Goal: Task Accomplishment & Management: Complete application form

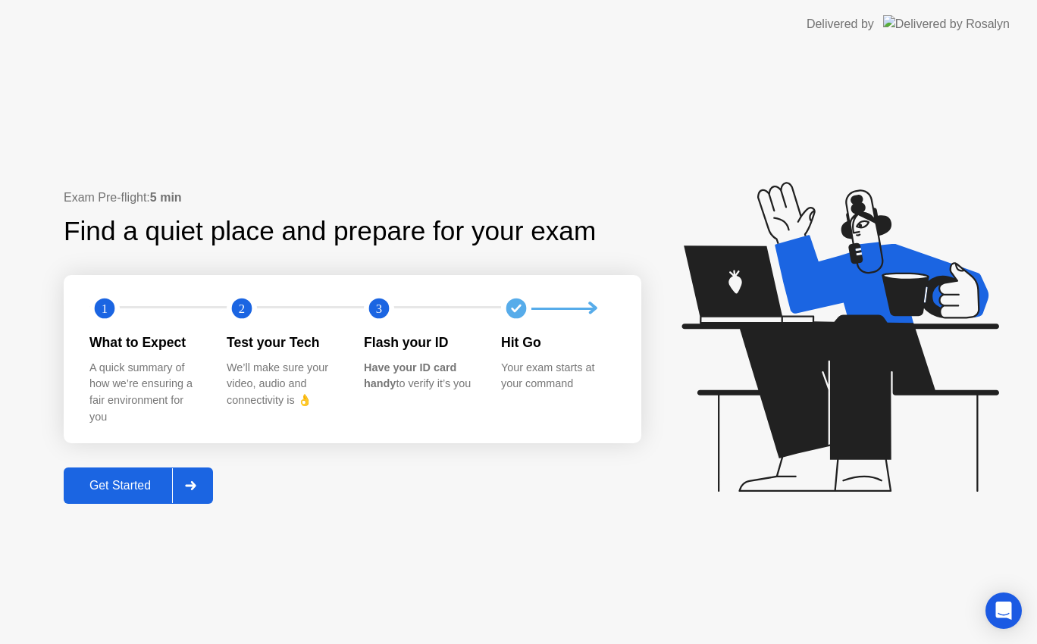
click at [196, 482] on icon at bounding box center [190, 485] width 11 height 9
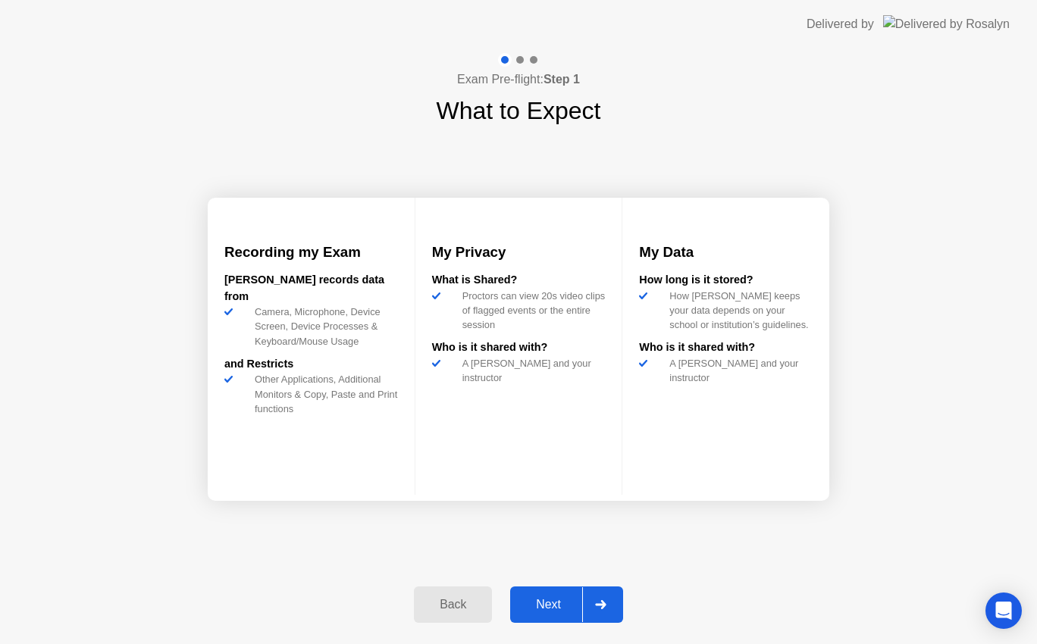
click at [586, 603] on div at bounding box center [600, 605] width 36 height 35
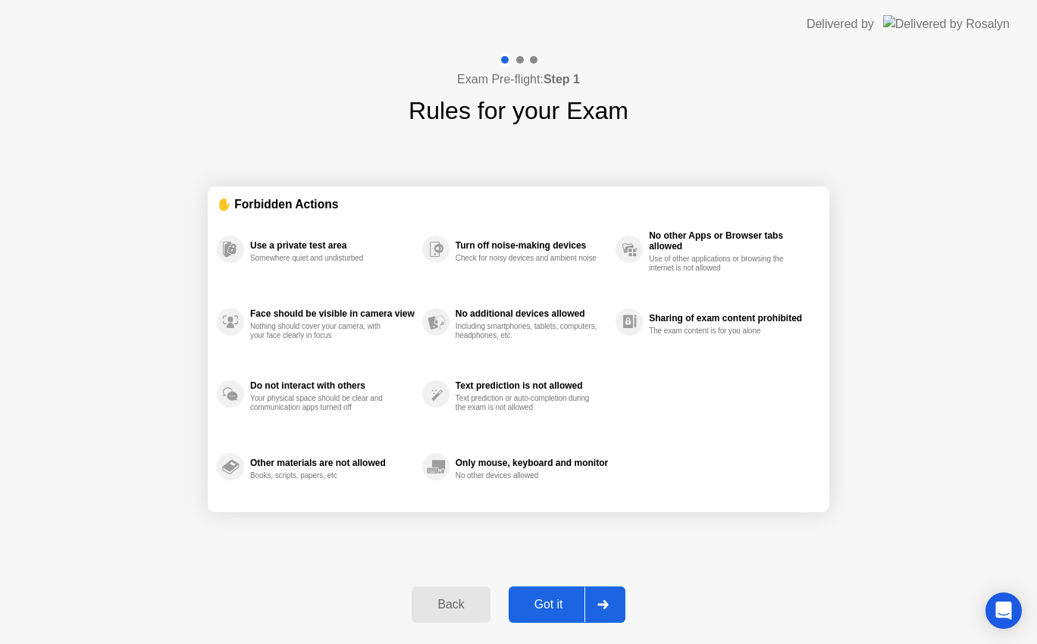
click at [601, 606] on icon at bounding box center [602, 605] width 11 height 9
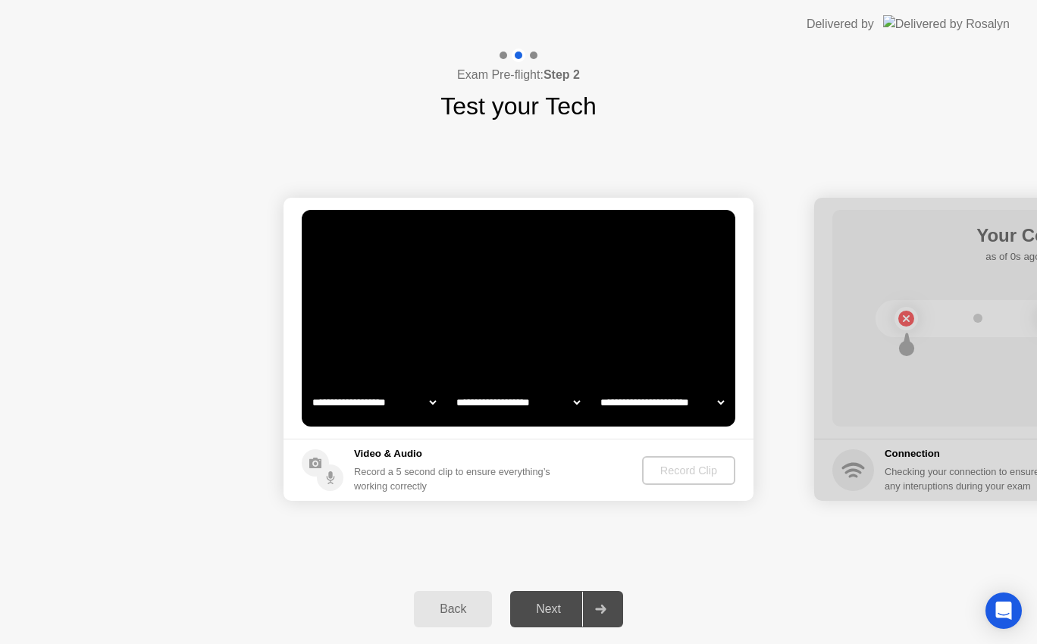
select select "**********"
select select "*******"
click at [437, 625] on button "Back" at bounding box center [453, 609] width 78 height 36
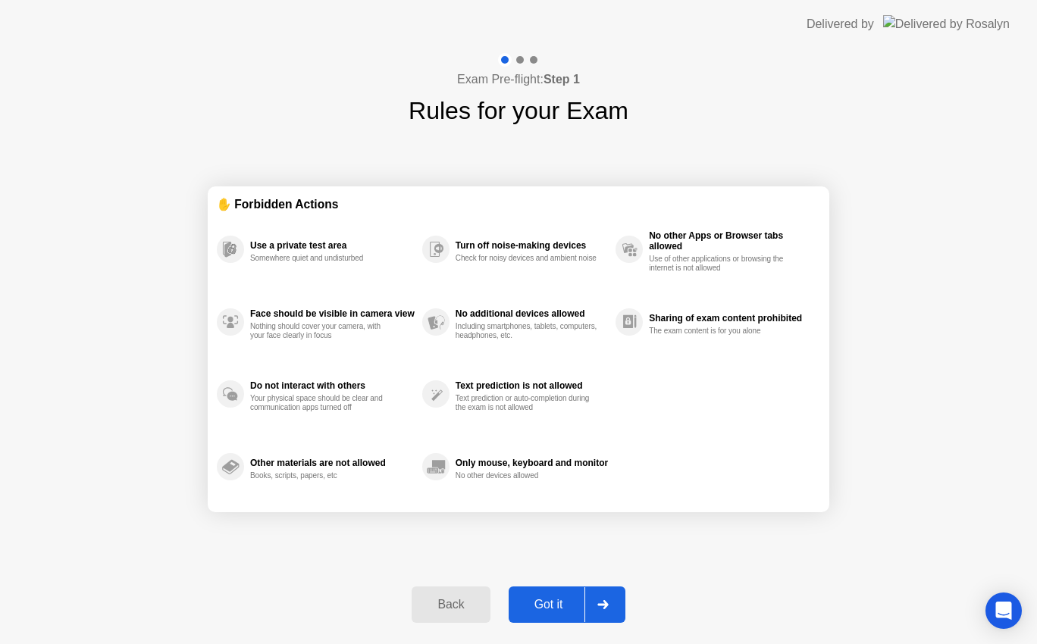
click at [607, 604] on icon at bounding box center [602, 605] width 11 height 9
select select "**********"
select select "*******"
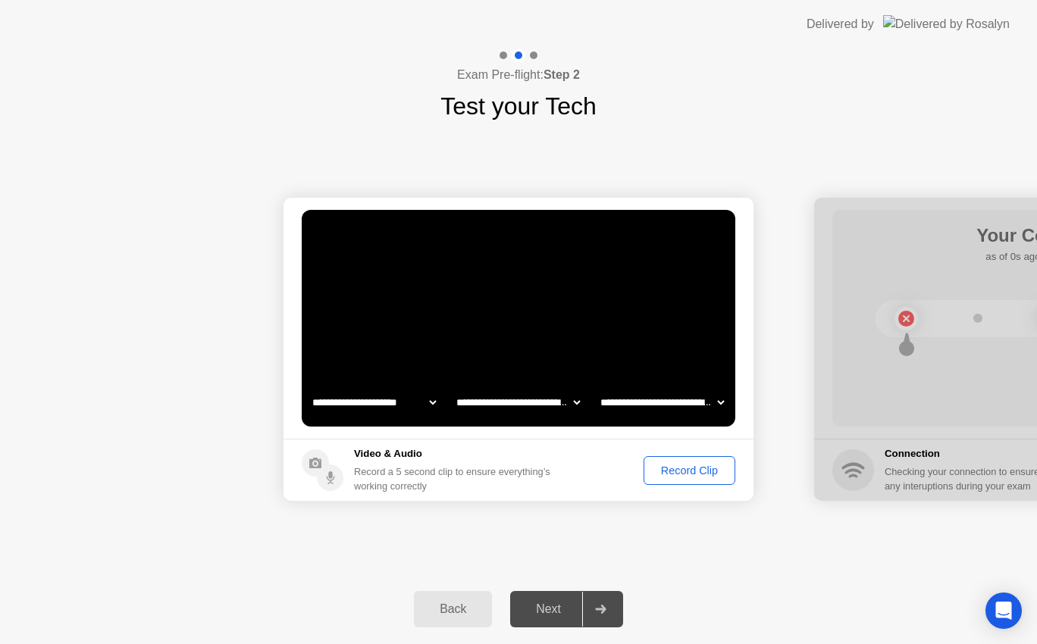
click at [500, 325] on video at bounding box center [519, 318] width 434 height 217
click at [687, 471] on div "Record Clip" at bounding box center [689, 471] width 81 height 12
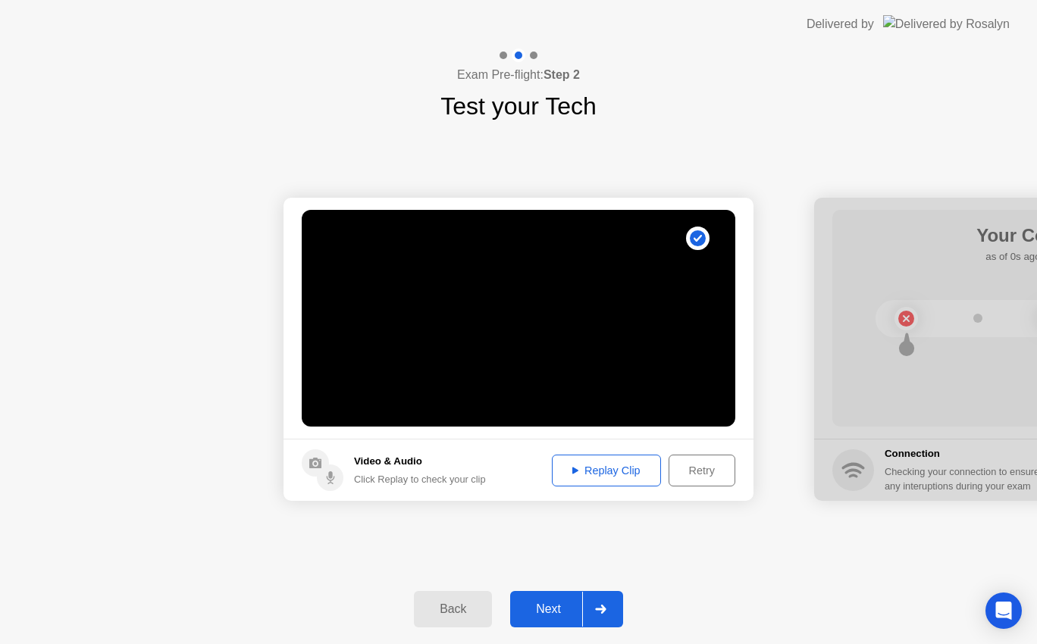
click at [597, 480] on button "Replay Clip" at bounding box center [606, 471] width 109 height 32
click at [679, 469] on div "Retry" at bounding box center [702, 471] width 56 height 12
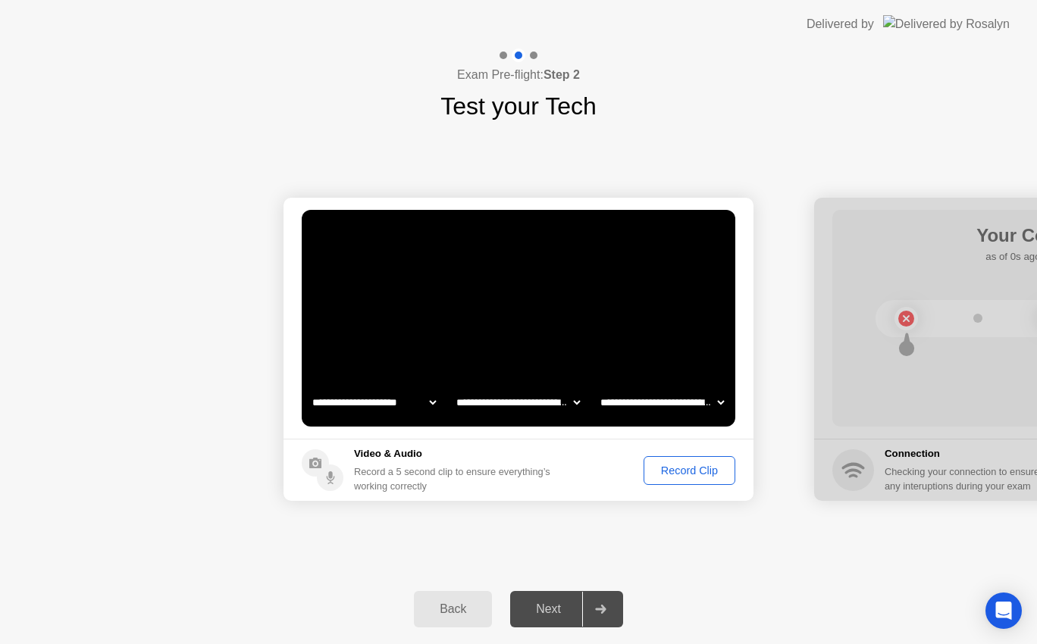
click at [679, 474] on div "Record Clip" at bounding box center [689, 471] width 81 height 12
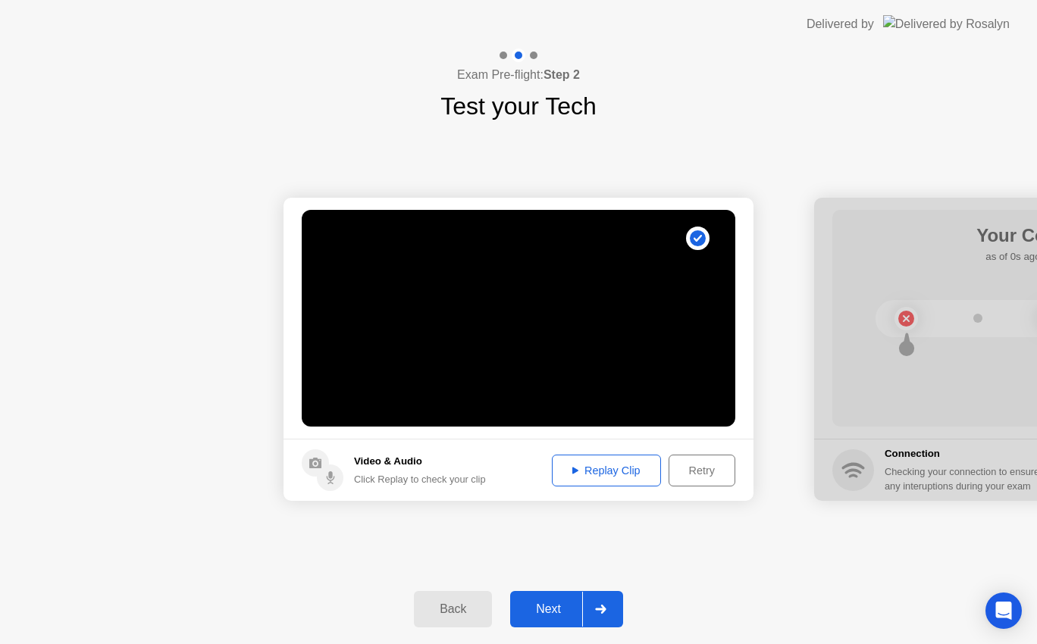
click at [713, 470] on div "Retry" at bounding box center [702, 471] width 56 height 12
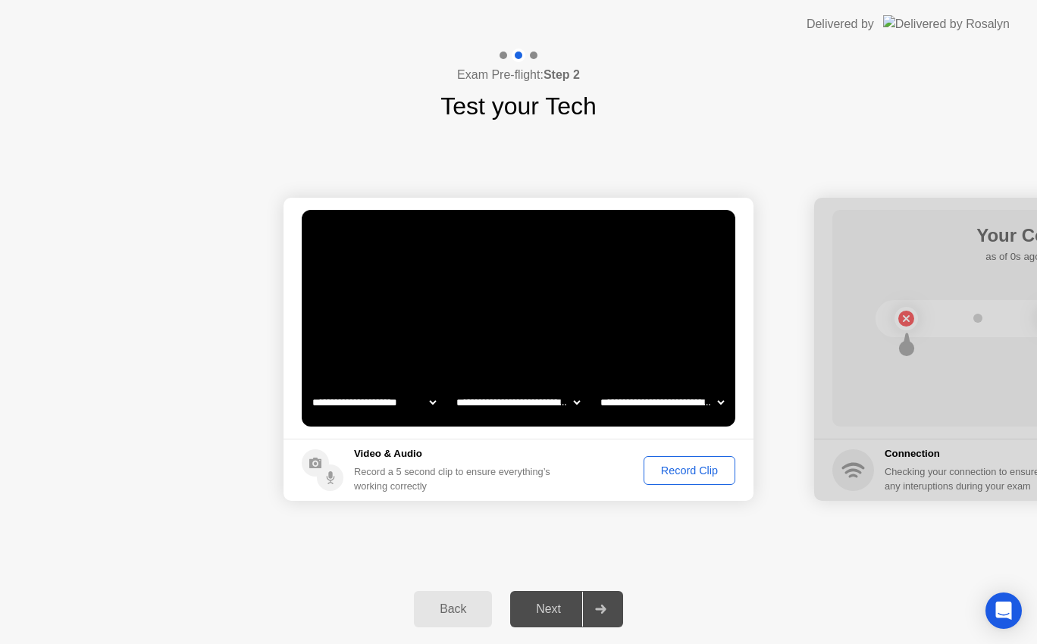
click at [594, 272] on video at bounding box center [519, 318] width 434 height 217
click at [453, 321] on video at bounding box center [519, 318] width 434 height 217
click at [545, 368] on video at bounding box center [519, 318] width 434 height 217
click at [685, 466] on div "Record Clip" at bounding box center [689, 471] width 81 height 12
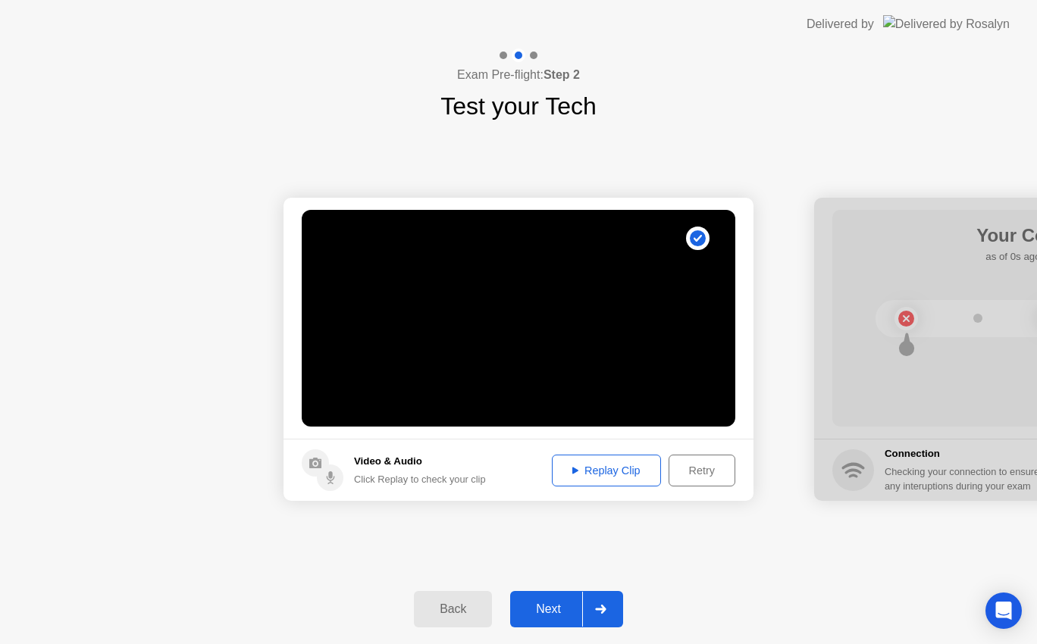
click at [618, 471] on div "Replay Clip" at bounding box center [606, 471] width 99 height 12
click at [692, 469] on div "Retry" at bounding box center [702, 471] width 56 height 12
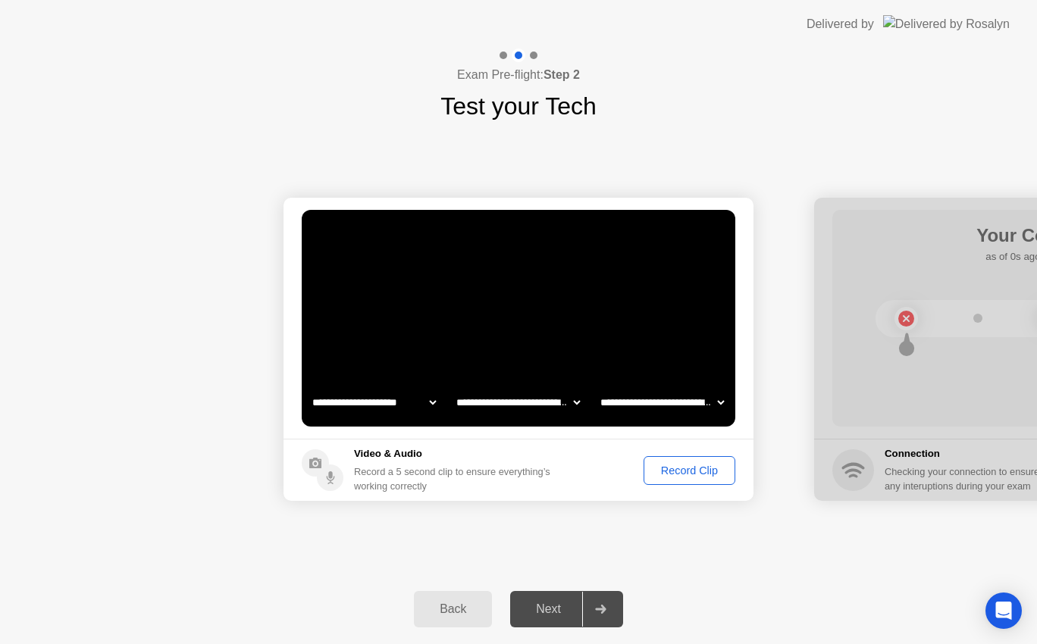
click at [692, 469] on div "Record Clip" at bounding box center [689, 471] width 81 height 12
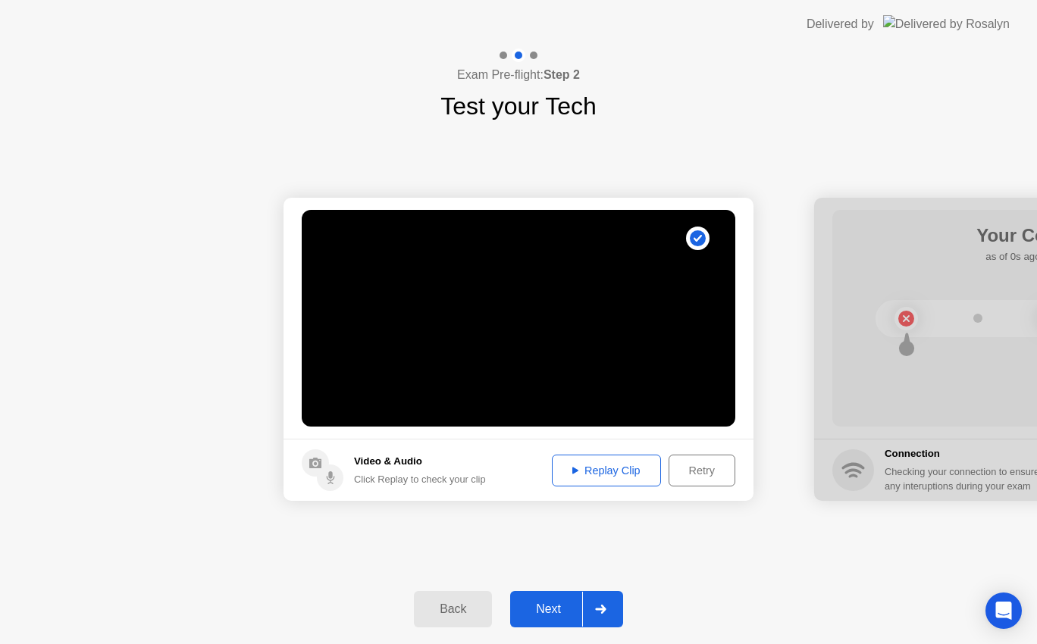
click at [616, 472] on div "Replay Clip" at bounding box center [606, 471] width 99 height 12
click at [600, 607] on icon at bounding box center [600, 609] width 11 height 9
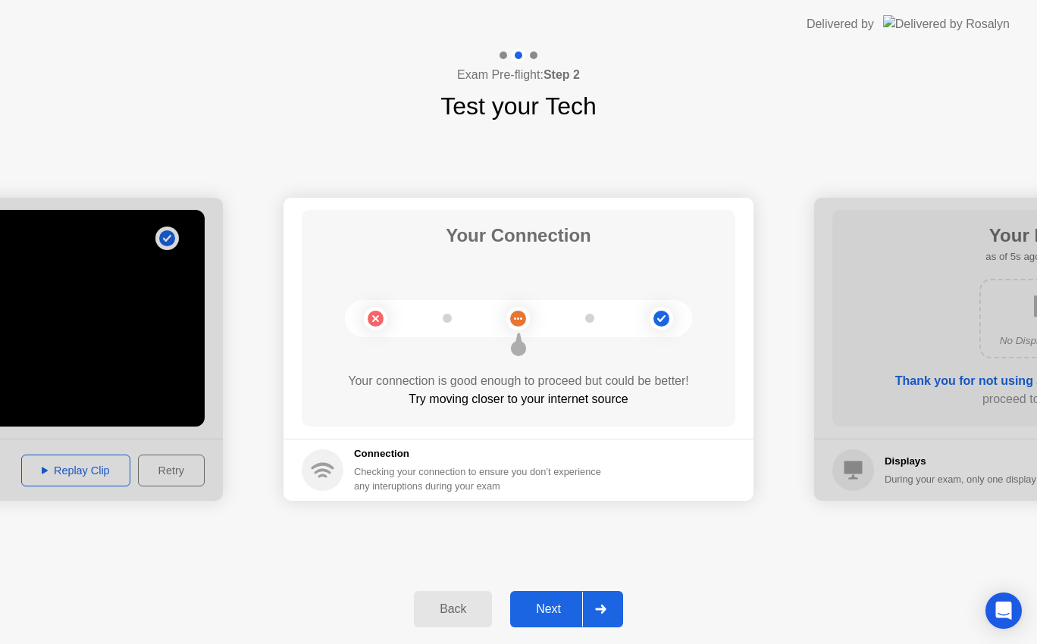
click at [688, 478] on footer "Connection Checking your connection to ensure you don’t experience any interupt…" at bounding box center [519, 470] width 470 height 62
click at [608, 616] on div at bounding box center [600, 609] width 36 height 35
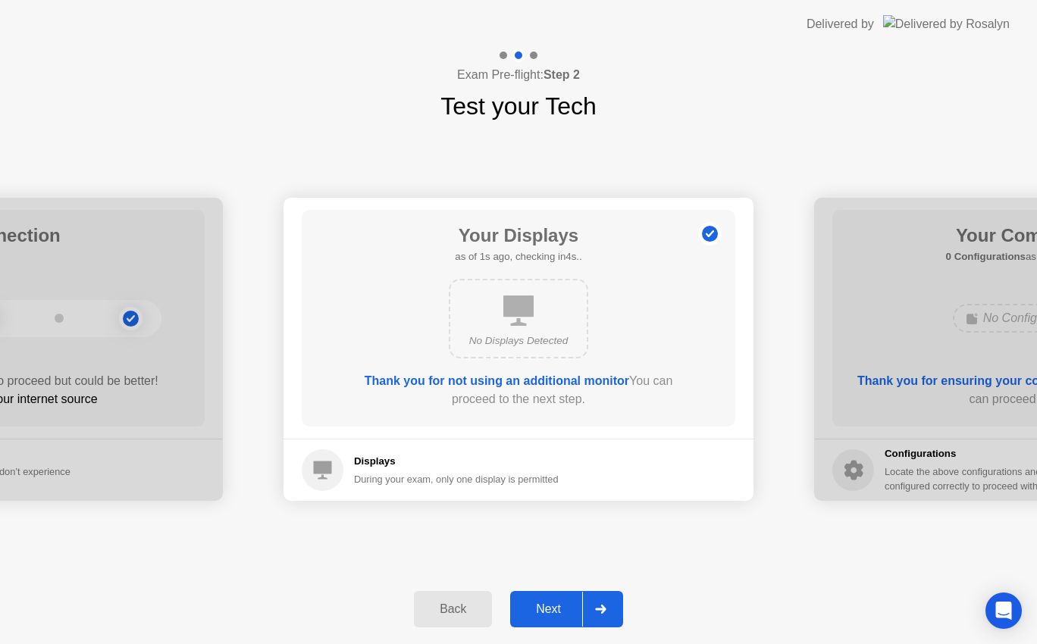
click at [608, 616] on div at bounding box center [600, 609] width 36 height 35
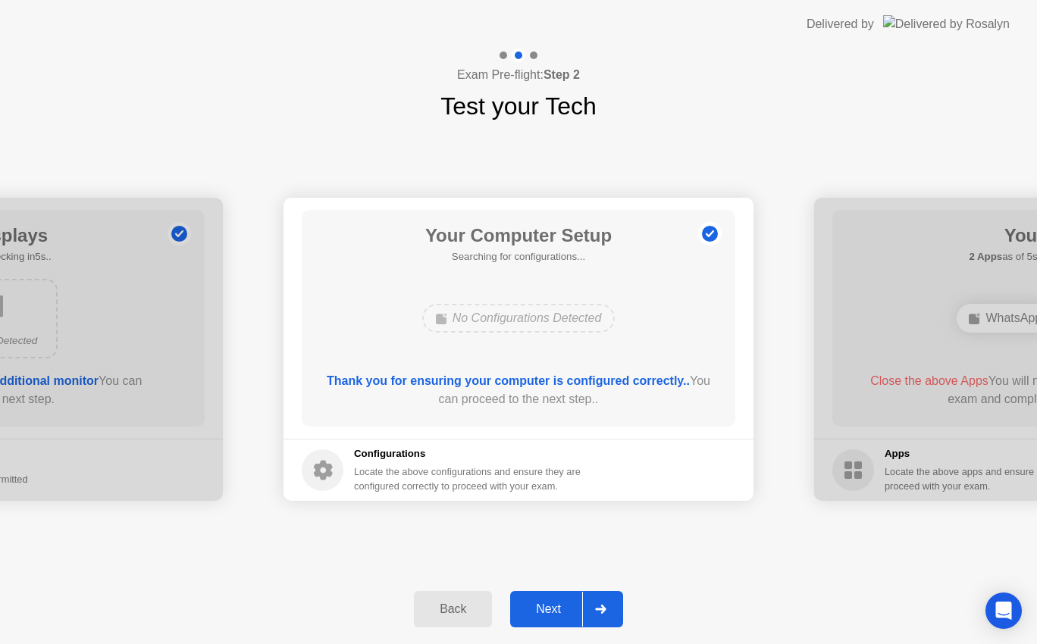
click at [608, 616] on div at bounding box center [600, 609] width 36 height 35
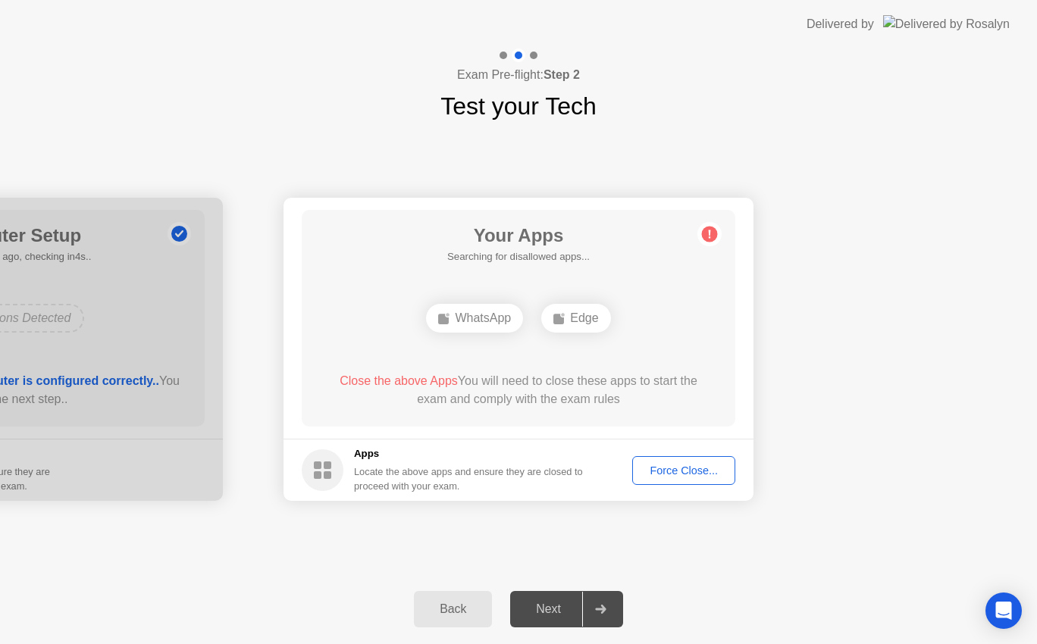
click at [701, 467] on div "Force Close..." at bounding box center [684, 471] width 93 height 12
click at [673, 465] on div "Force Close..." at bounding box center [684, 471] width 93 height 12
click at [685, 469] on div "Force Close..." at bounding box center [684, 471] width 93 height 12
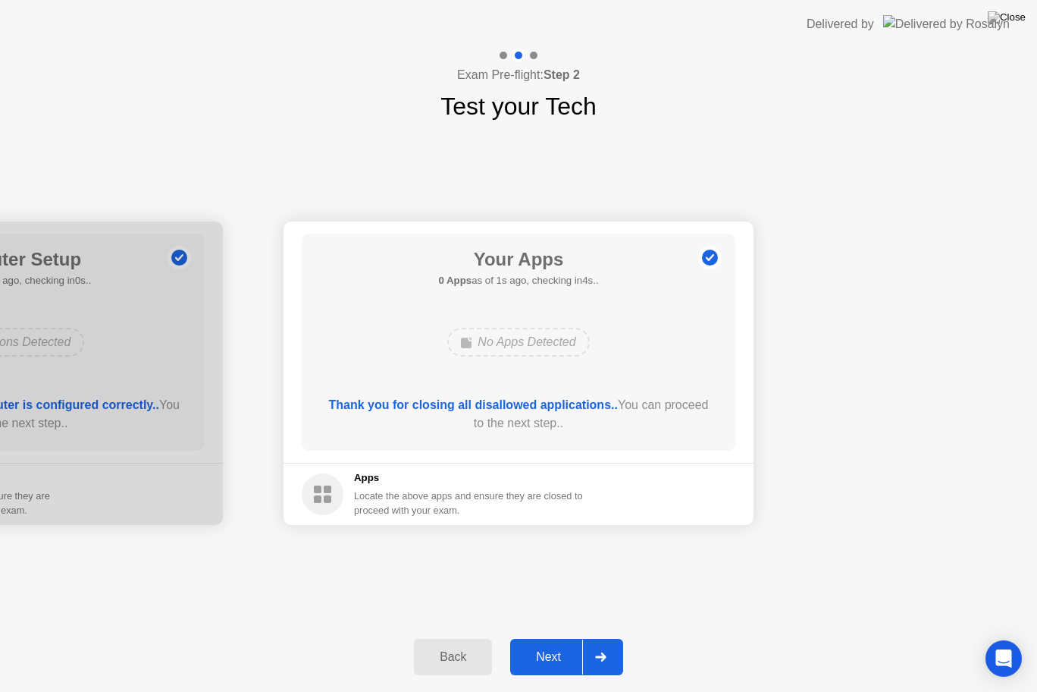
click at [598, 644] on icon at bounding box center [600, 656] width 11 height 9
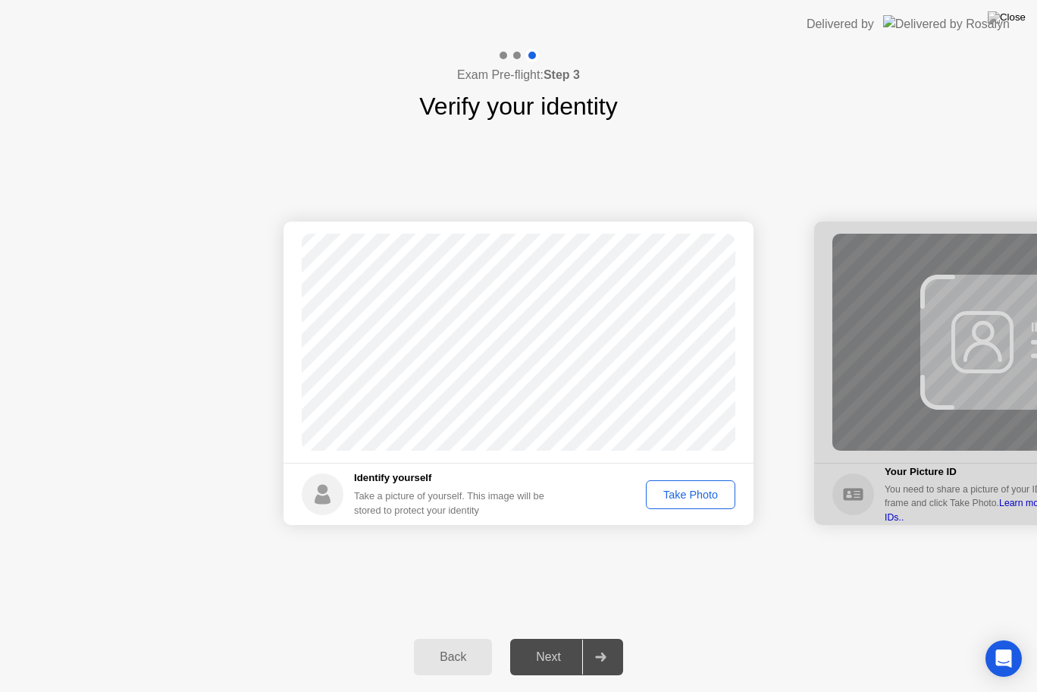
click at [678, 493] on div "Take Photo" at bounding box center [690, 494] width 79 height 12
click at [595, 644] on div at bounding box center [600, 656] width 36 height 35
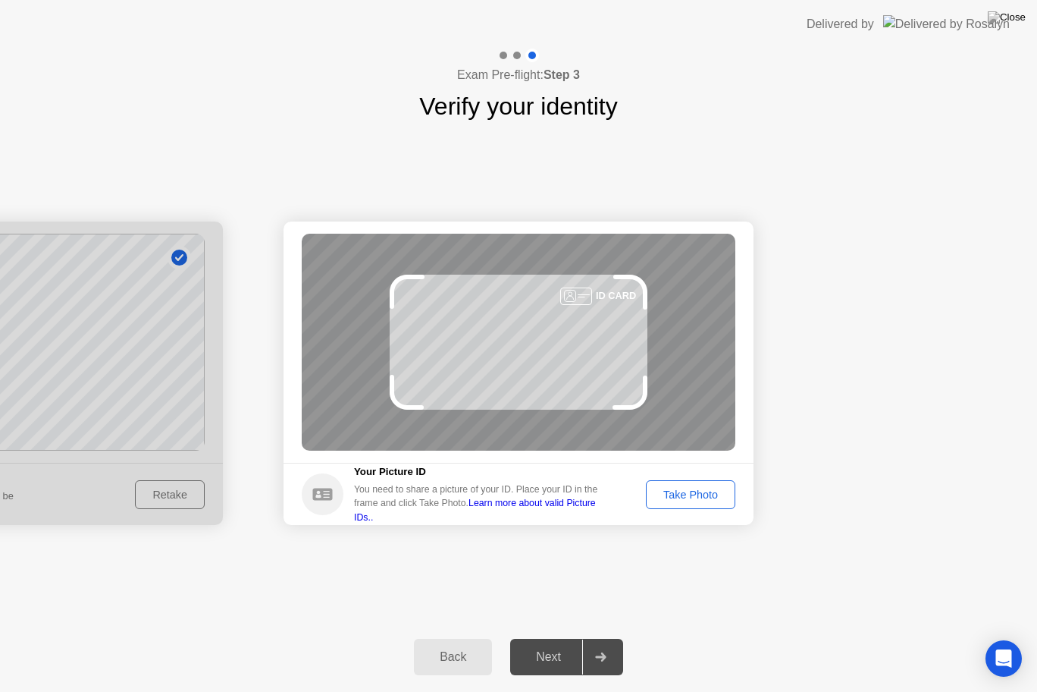
click at [595, 644] on div at bounding box center [600, 656] width 36 height 35
click at [666, 494] on div "Take Photo" at bounding box center [690, 494] width 79 height 12
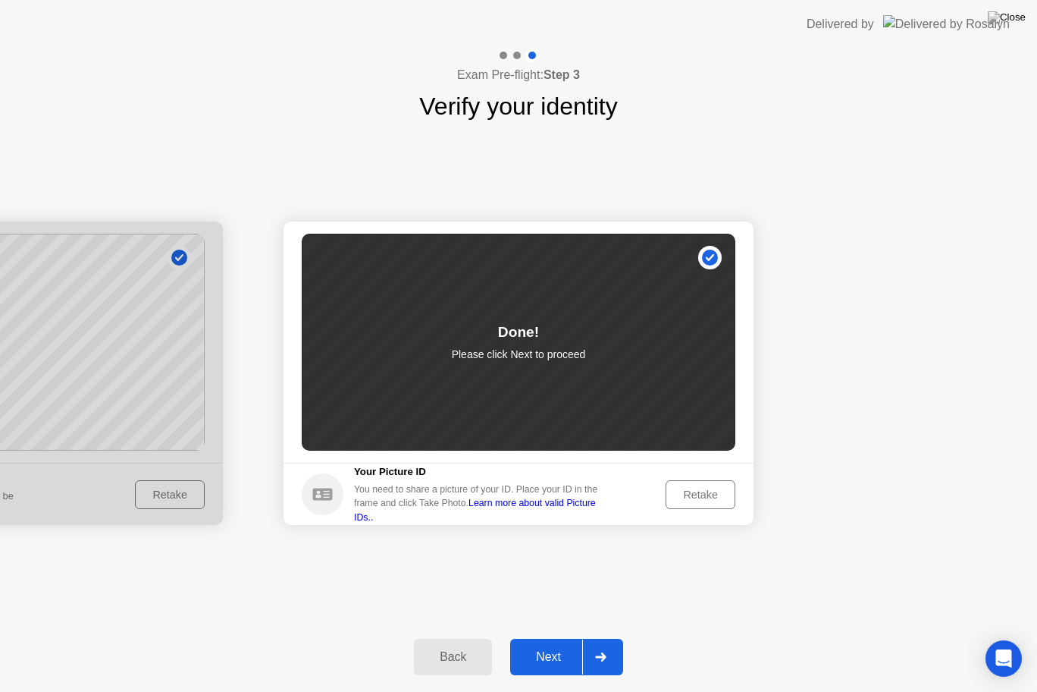
click at [600, 644] on icon at bounding box center [600, 656] width 11 height 9
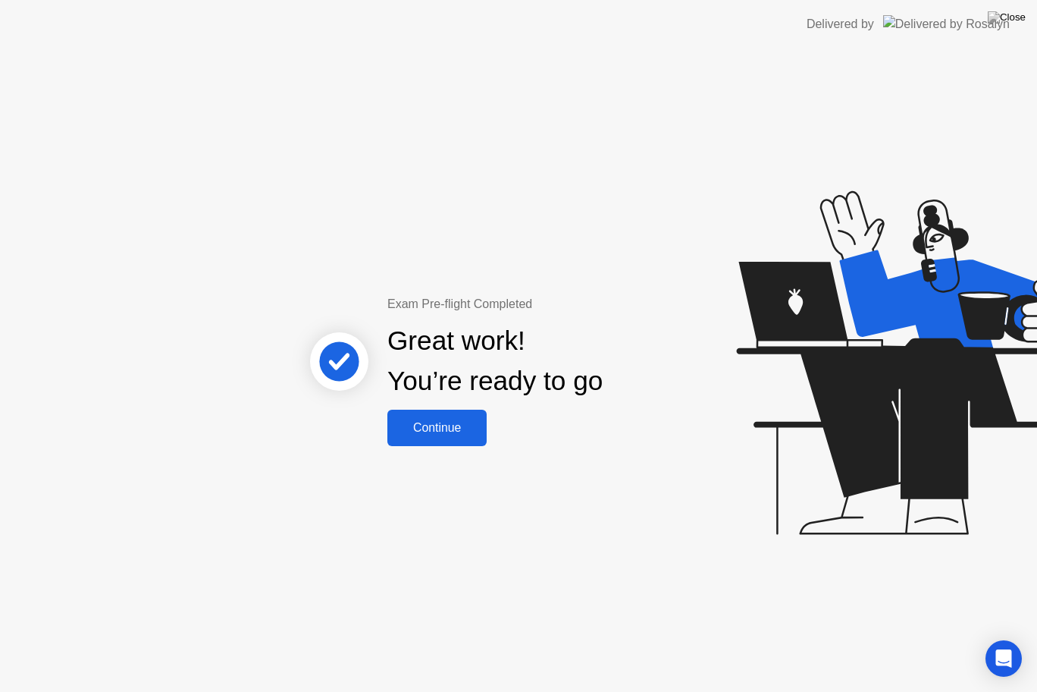
click at [413, 430] on div "Continue" at bounding box center [437, 428] width 90 height 14
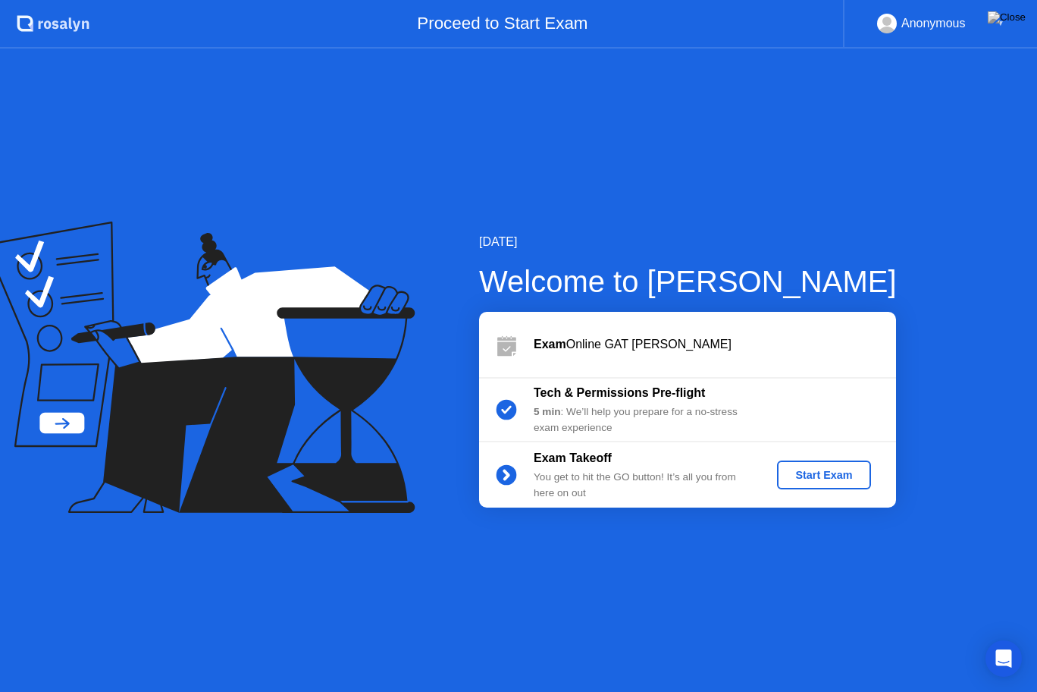
click at [829, 469] on div "Start Exam" at bounding box center [823, 475] width 81 height 12
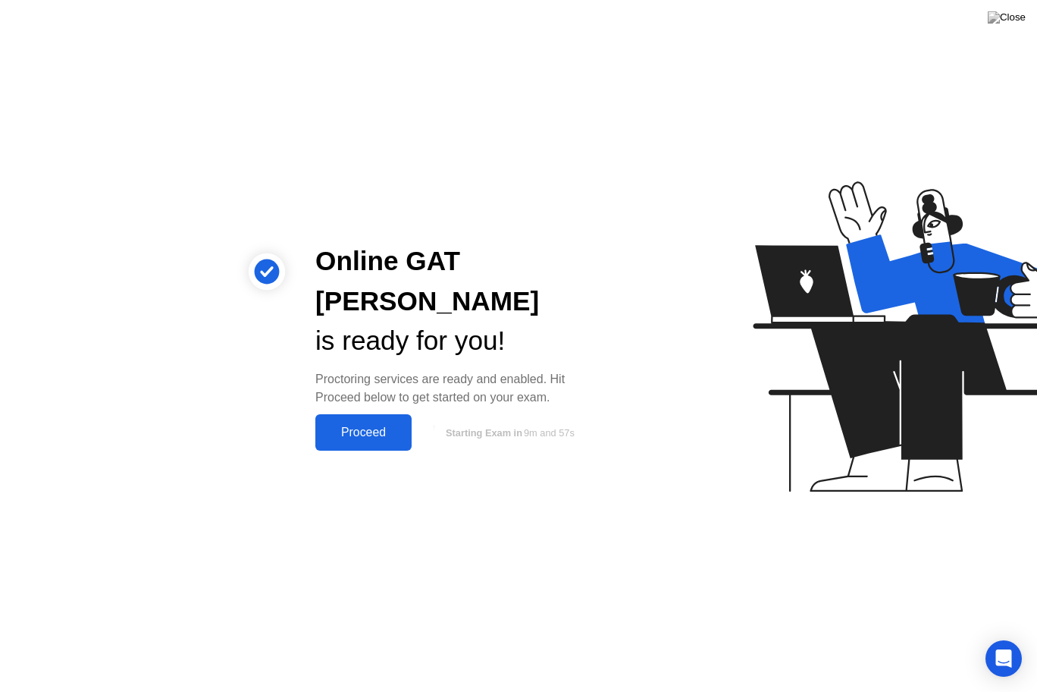
click at [369, 425] on div "Proceed" at bounding box center [363, 432] width 87 height 14
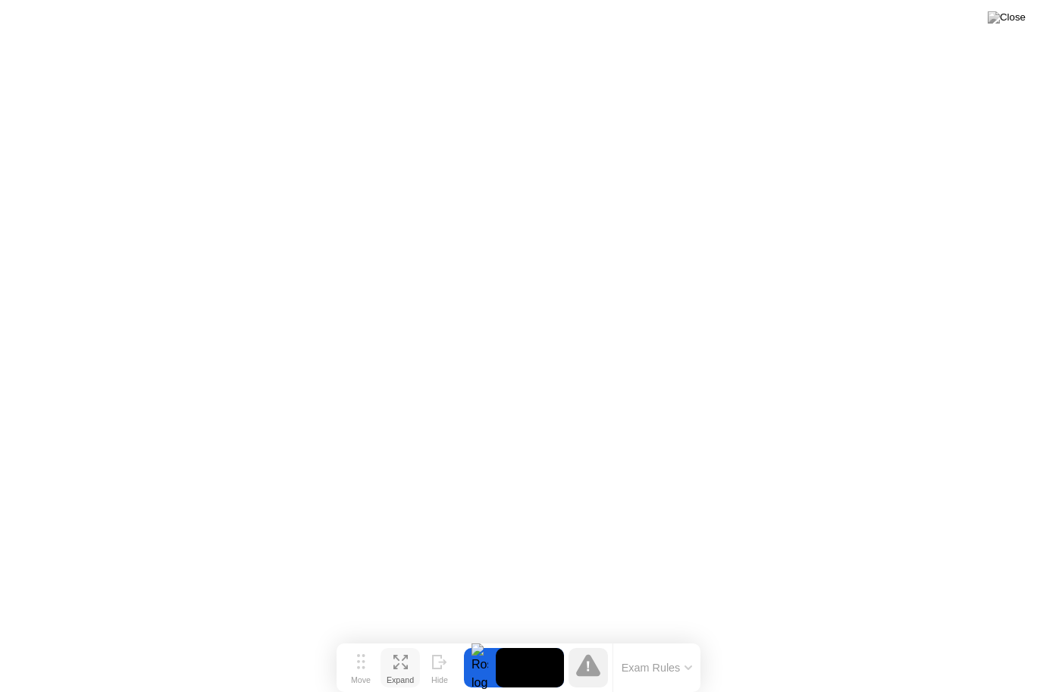
click at [405, 644] on div "Expand" at bounding box center [400, 679] width 27 height 9
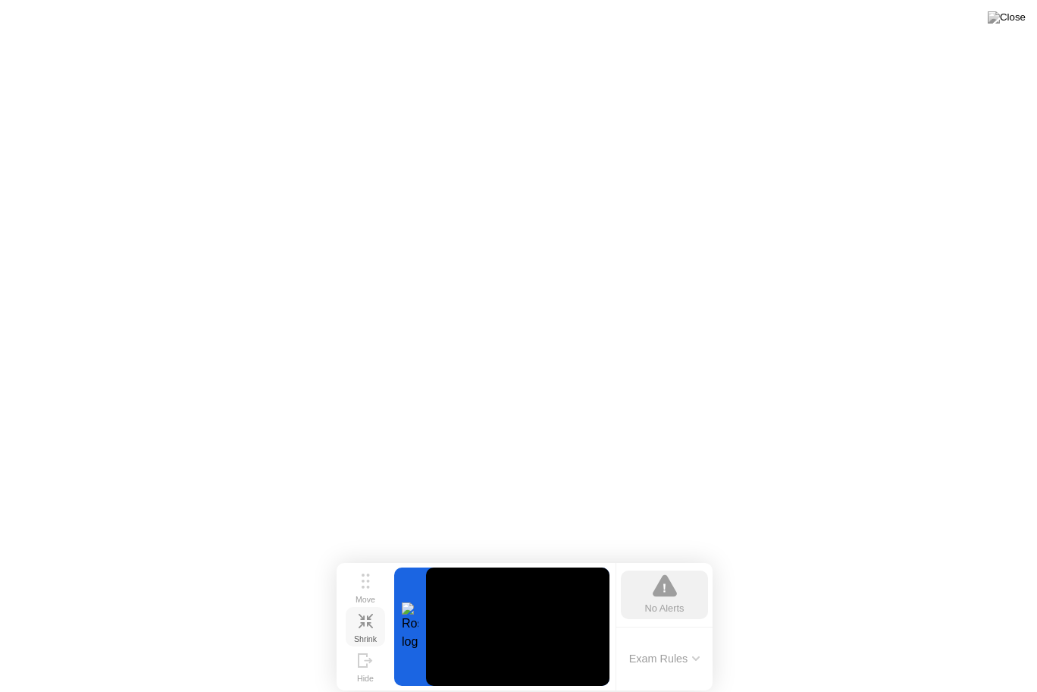
click at [371, 623] on icon at bounding box center [366, 620] width 14 height 14
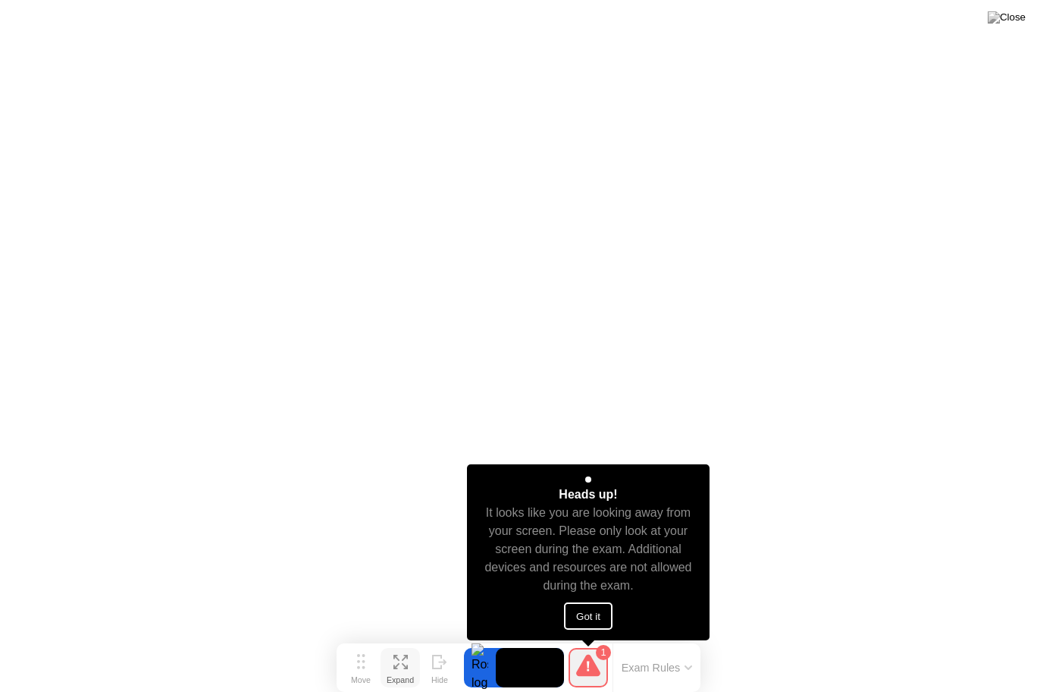
click at [589, 615] on button "Got it" at bounding box center [588, 615] width 49 height 27
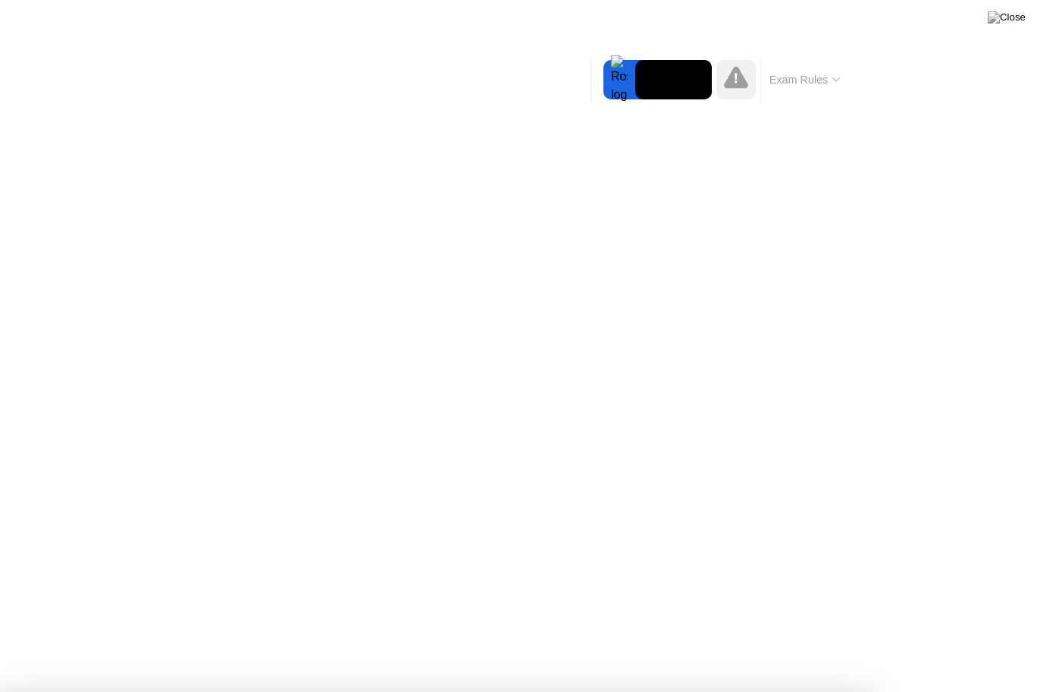
click at [648, 69] on video at bounding box center [673, 79] width 77 height 39
click at [611, 82] on div at bounding box center [620, 79] width 32 height 39
click at [668, 84] on video at bounding box center [673, 79] width 77 height 39
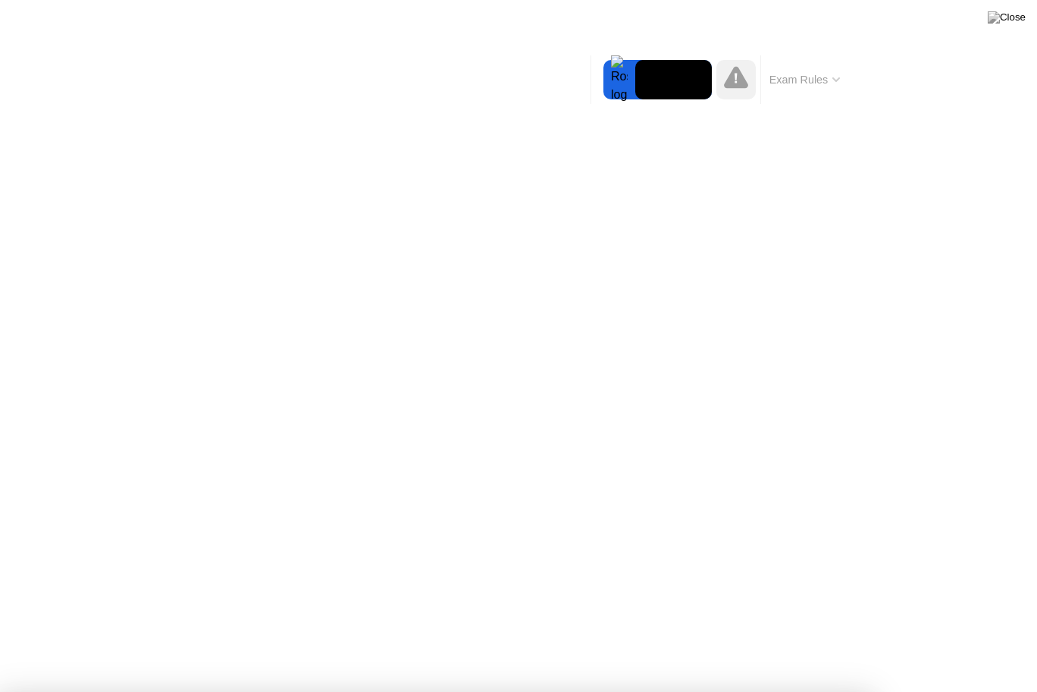
click at [616, 81] on div at bounding box center [620, 79] width 32 height 39
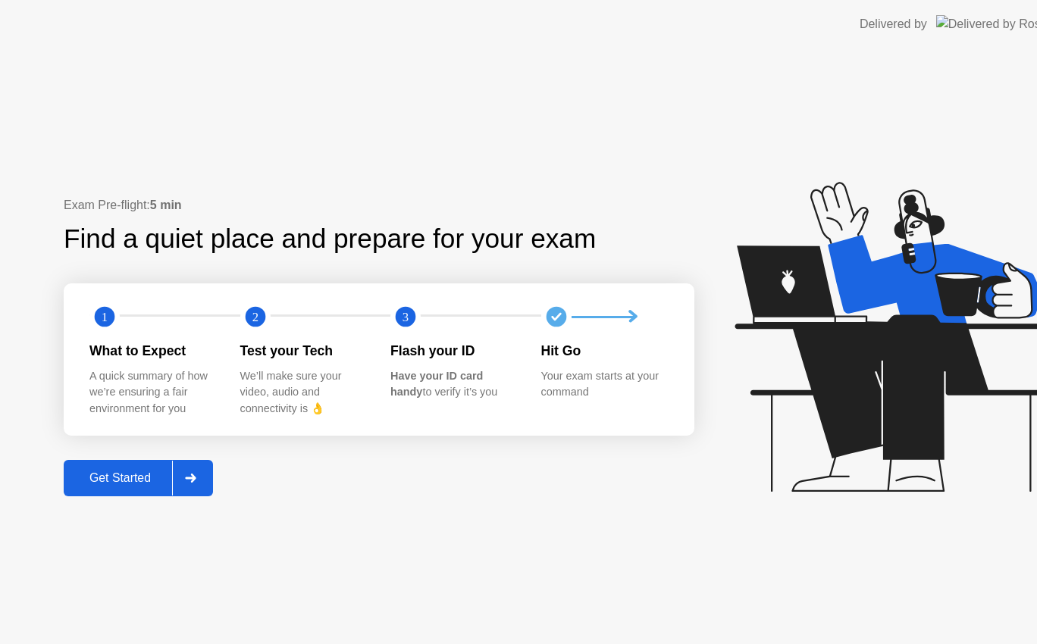
click at [172, 485] on div "Get Started" at bounding box center [120, 479] width 104 height 14
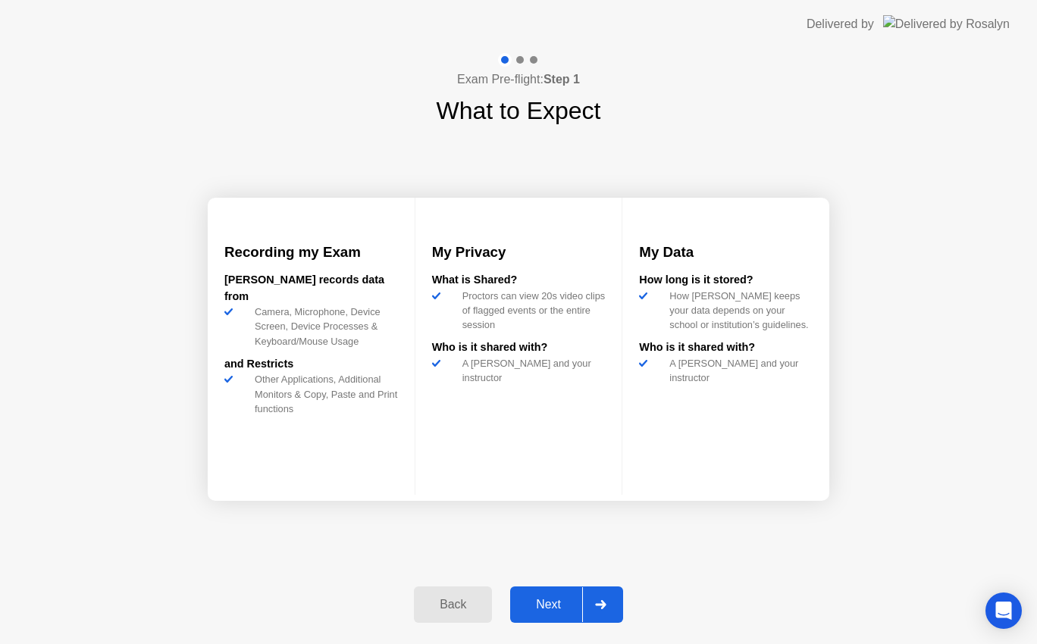
click at [600, 597] on div at bounding box center [600, 605] width 36 height 35
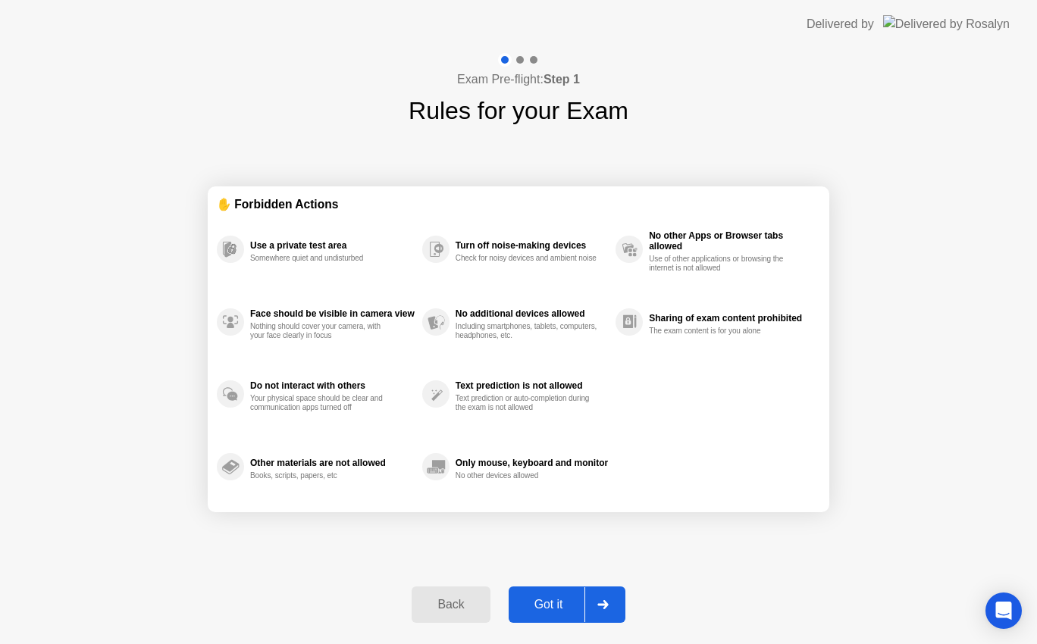
click at [600, 597] on div at bounding box center [603, 605] width 36 height 35
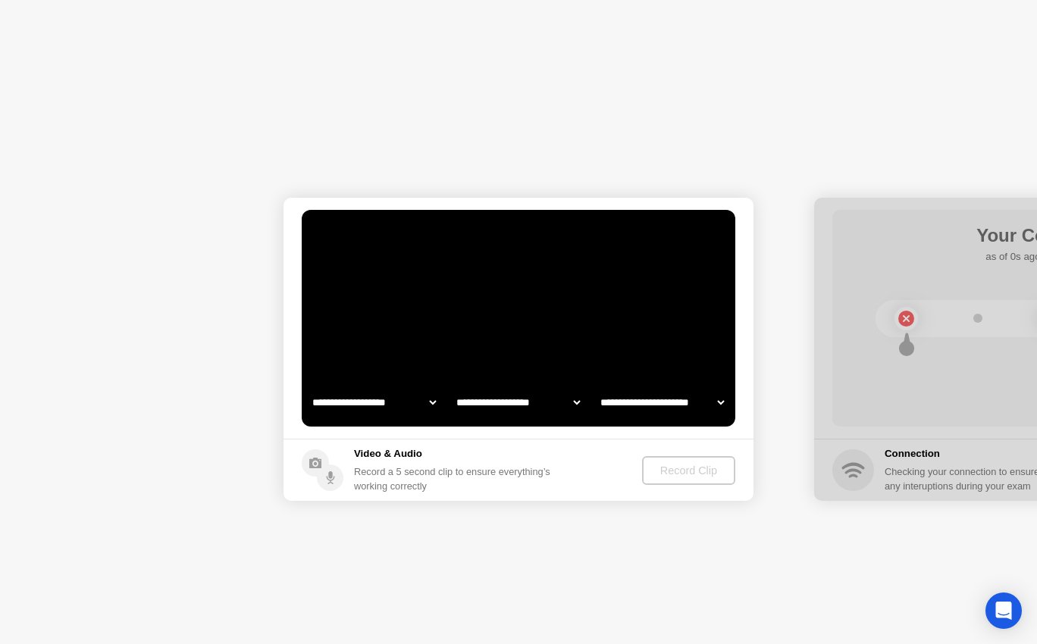
select select "**********"
select select "*******"
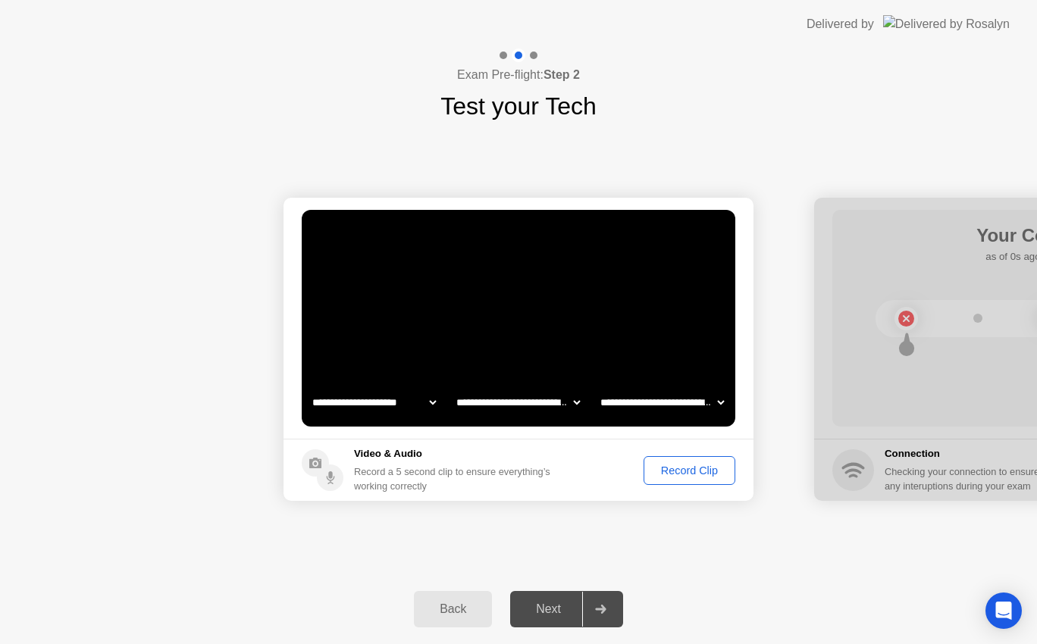
click at [695, 466] on div "Record Clip" at bounding box center [689, 471] width 81 height 12
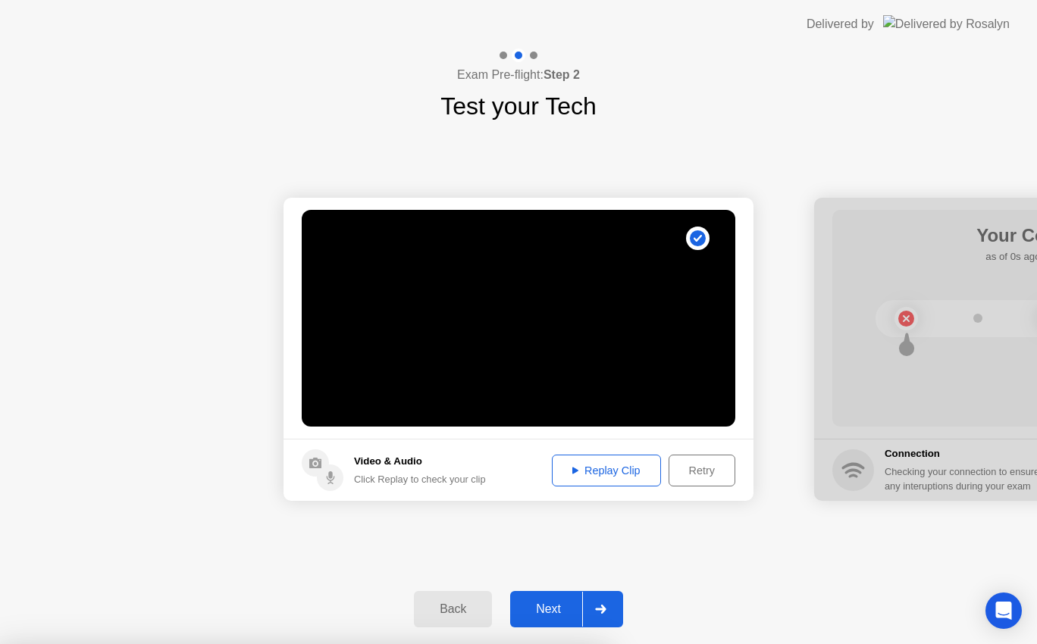
click at [460, 644] on div at bounding box center [518, 644] width 1037 height 0
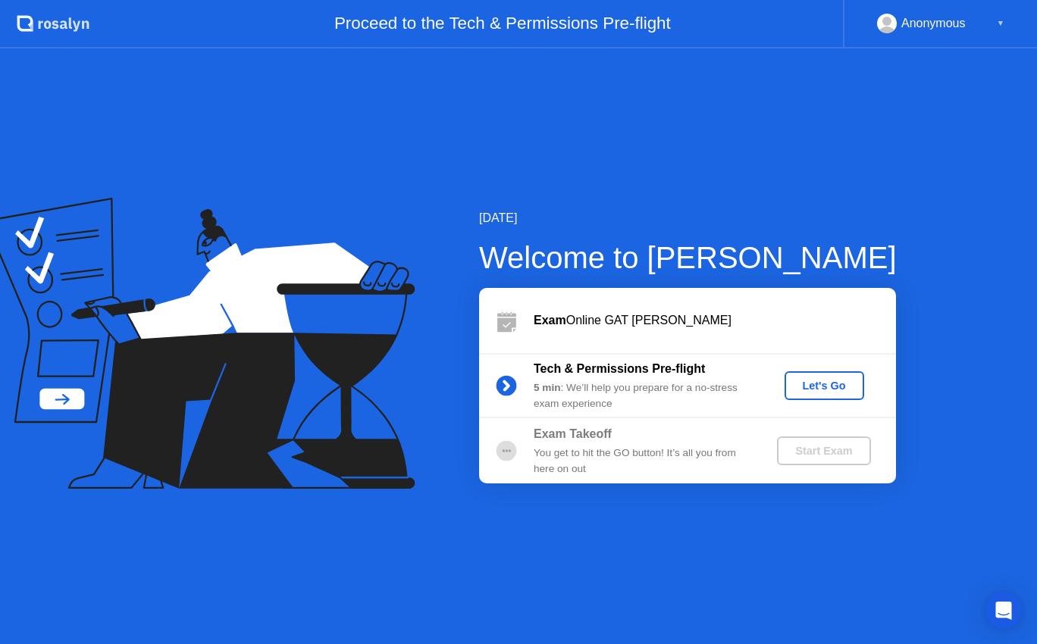
click at [819, 383] on div "Let's Go" at bounding box center [824, 386] width 67 height 12
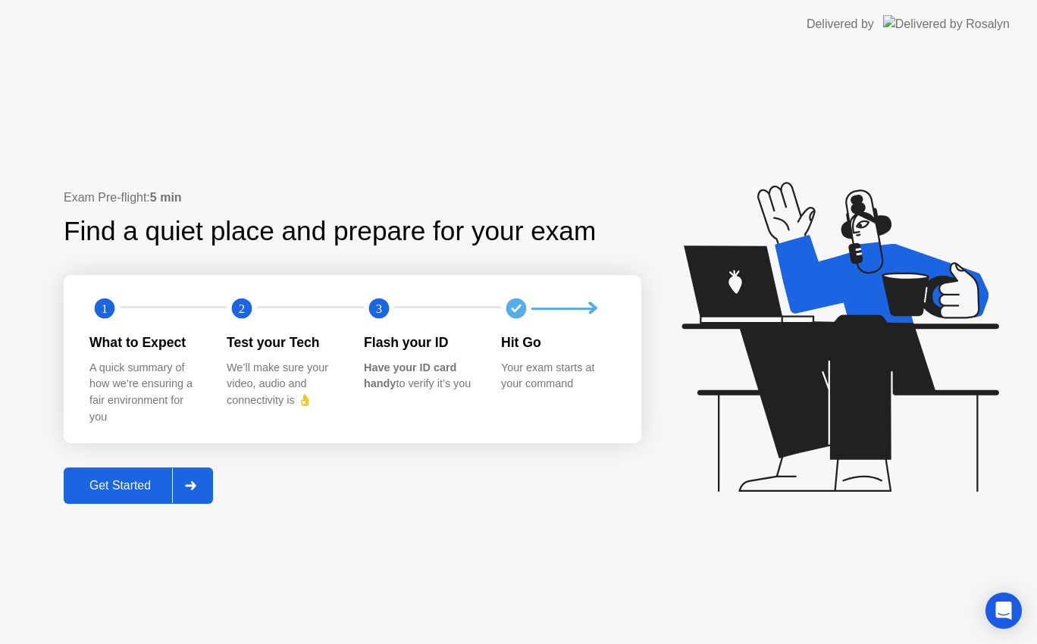
click at [209, 491] on div at bounding box center [190, 486] width 36 height 35
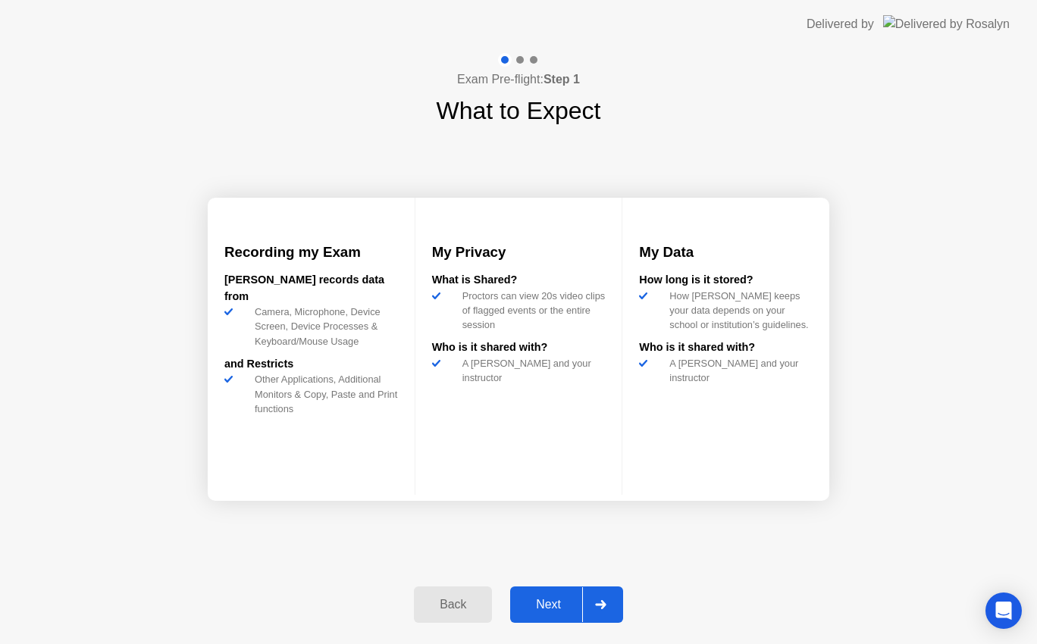
click at [613, 606] on div at bounding box center [600, 605] width 36 height 35
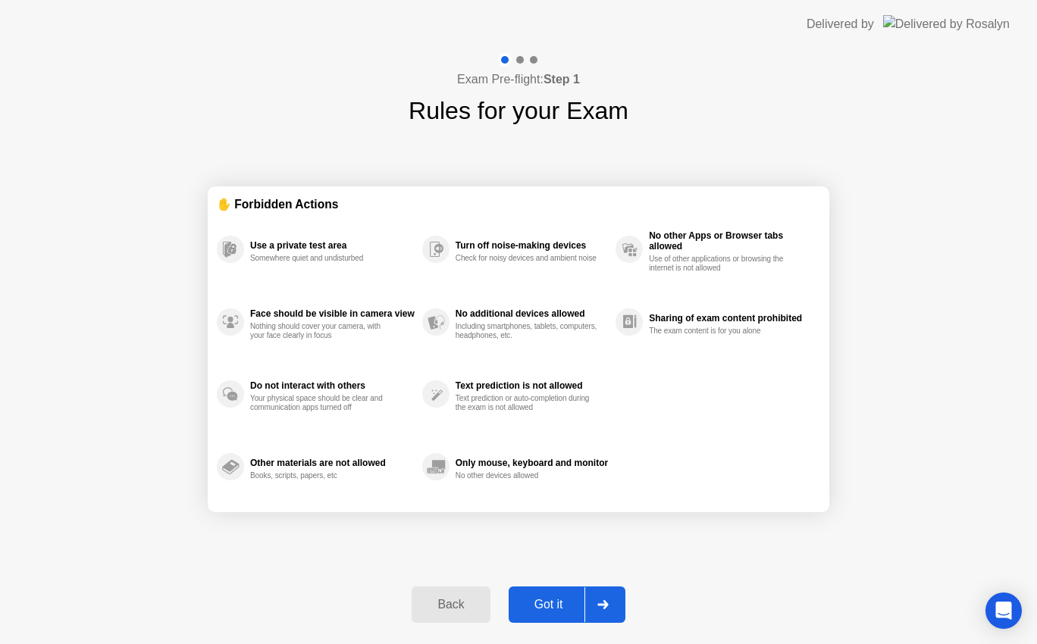
click at [613, 606] on div at bounding box center [603, 605] width 36 height 35
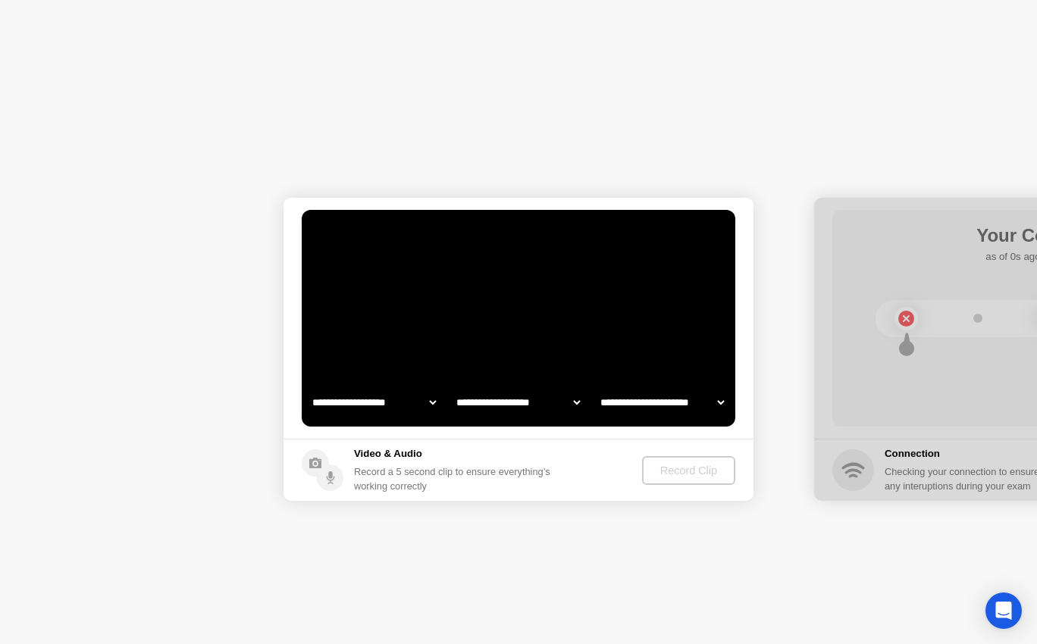
select select "**********"
select select "*******"
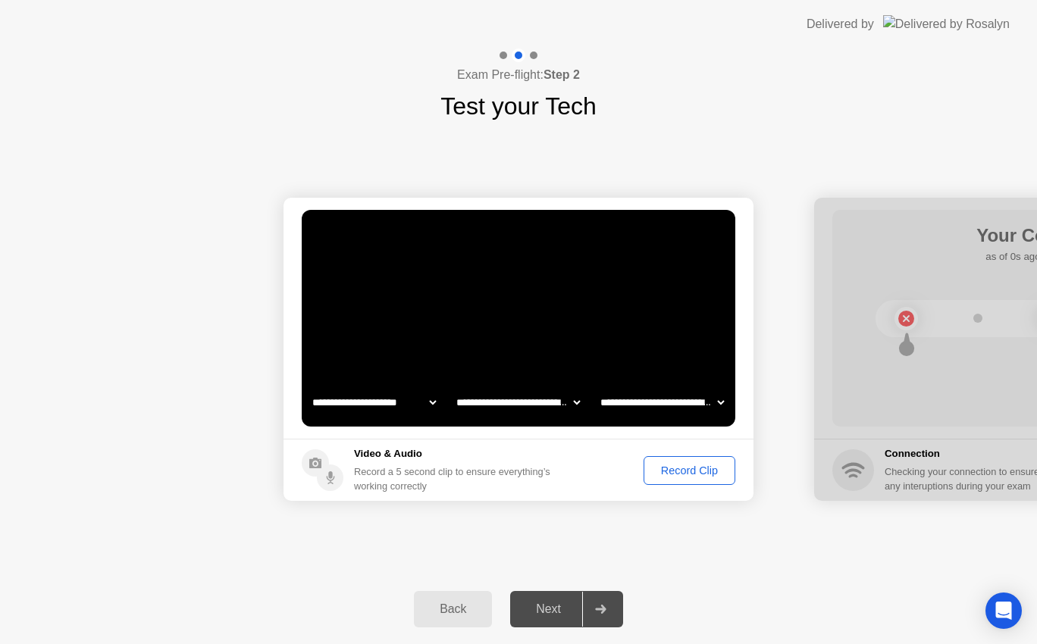
click at [683, 474] on div "Record Clip" at bounding box center [689, 471] width 81 height 12
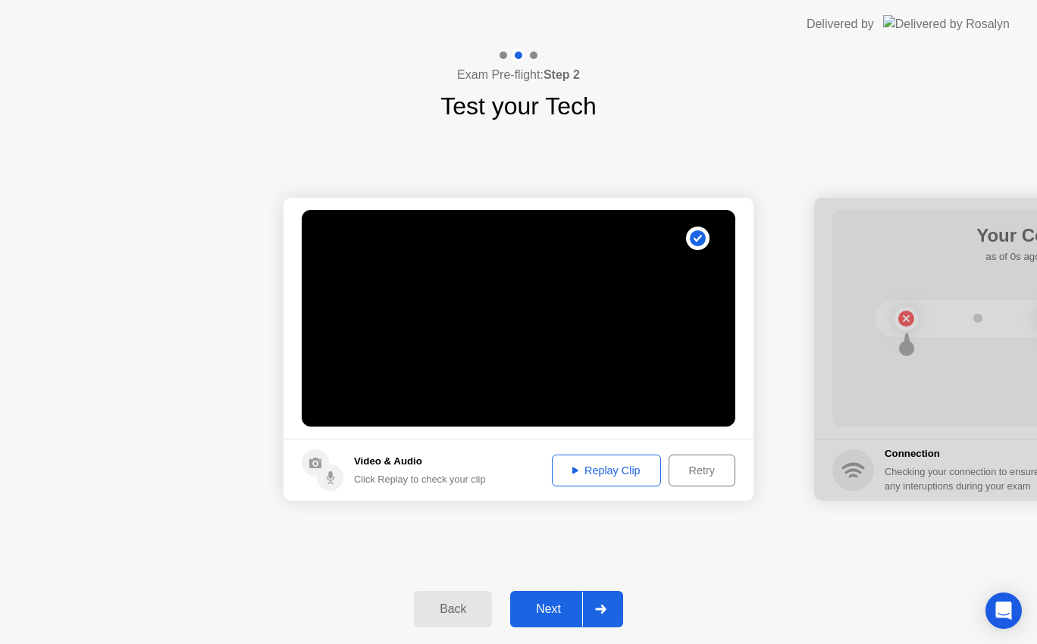
click at [603, 611] on icon at bounding box center [600, 609] width 11 height 9
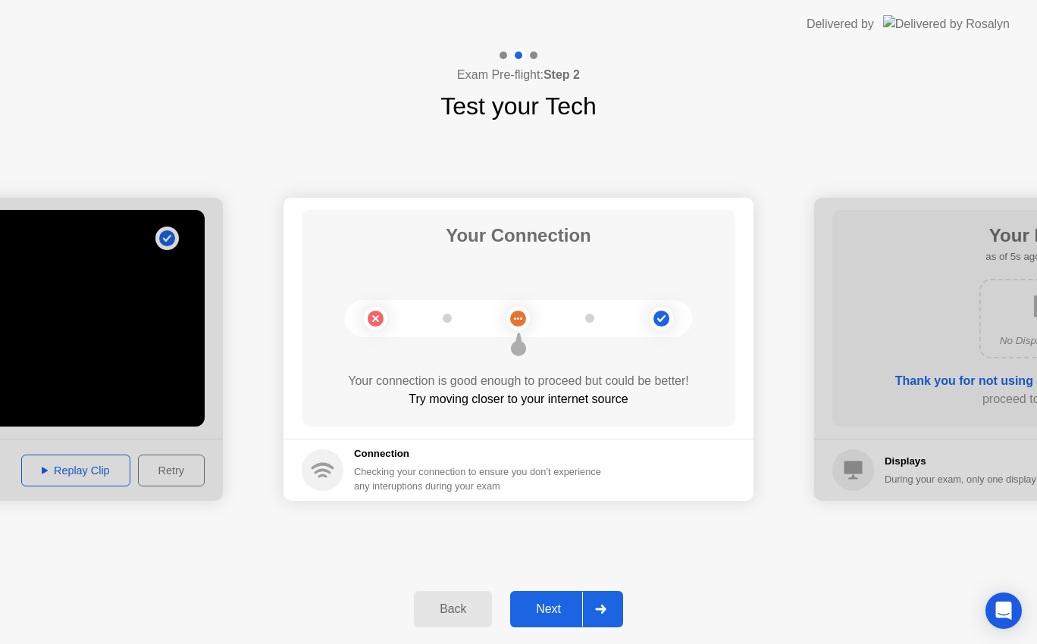
click at [513, 469] on div "Checking your connection to ensure you don’t experience any interuptions during…" at bounding box center [482, 479] width 256 height 29
click at [548, 471] on div "Checking your connection to ensure you don’t experience any interuptions during…" at bounding box center [482, 479] width 256 height 29
click at [575, 474] on div "Checking your connection to ensure you don’t experience any interuptions during…" at bounding box center [482, 479] width 256 height 29
click at [431, 603] on div "Back" at bounding box center [453, 610] width 69 height 14
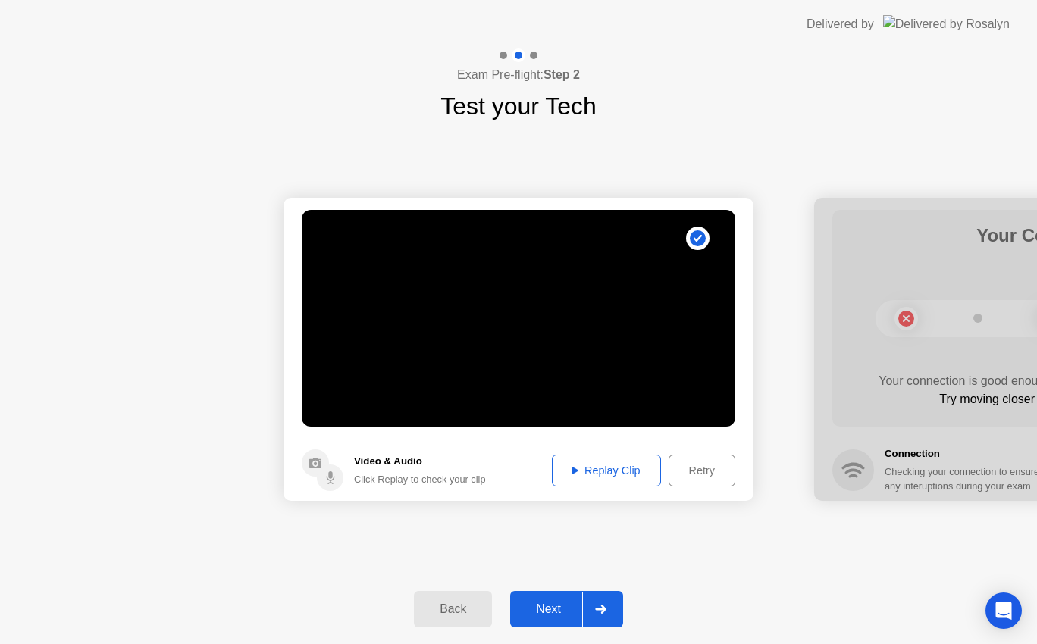
click at [577, 606] on div "Next" at bounding box center [548, 610] width 67 height 14
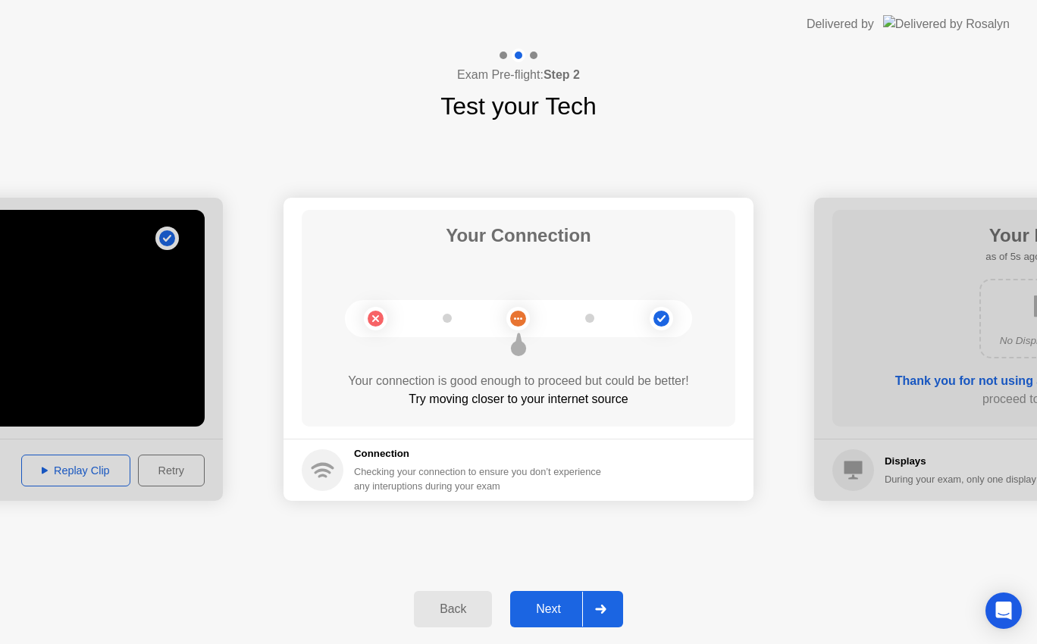
click at [446, 607] on div "Back" at bounding box center [453, 610] width 69 height 14
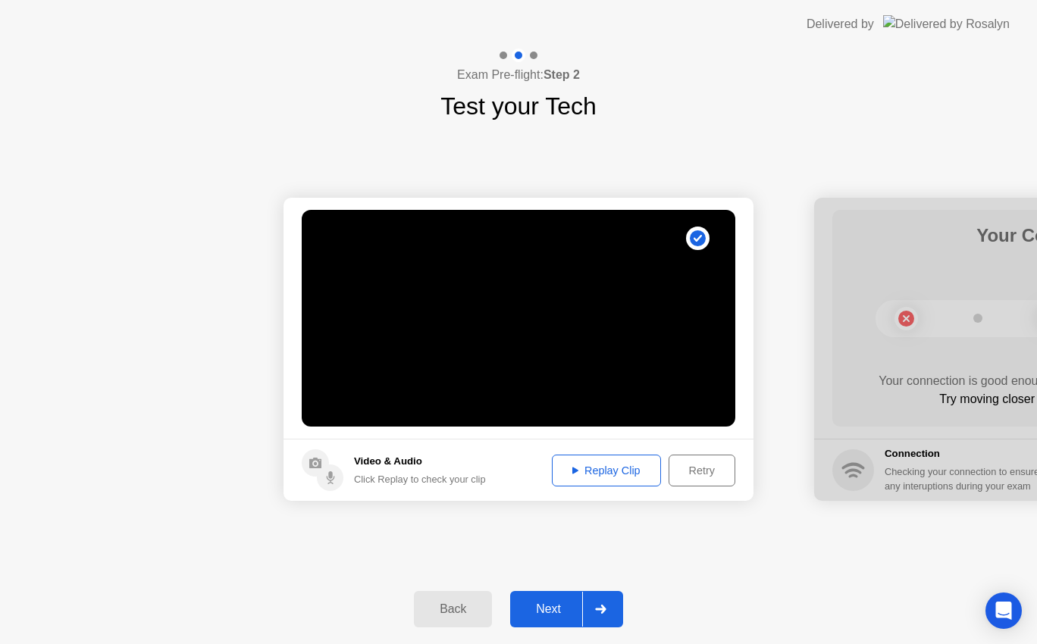
click at [582, 611] on div "Next" at bounding box center [548, 610] width 67 height 14
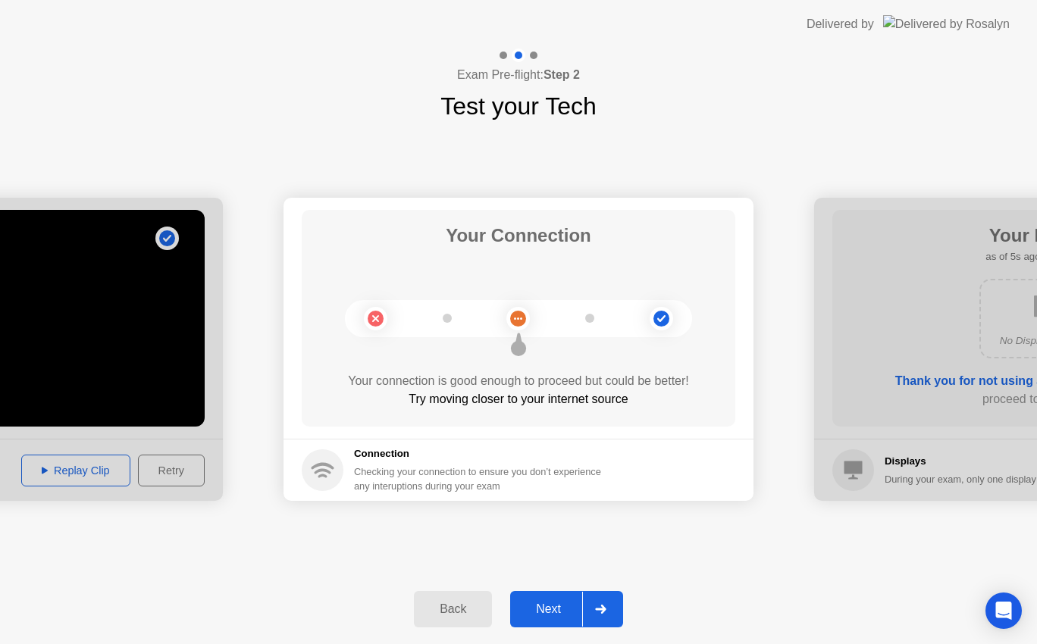
click at [392, 486] on div "Checking your connection to ensure you don’t experience any interuptions during…" at bounding box center [482, 479] width 256 height 29
click at [394, 465] on div "Checking your connection to ensure you don’t experience any interuptions during…" at bounding box center [482, 479] width 256 height 29
click at [314, 469] on circle at bounding box center [323, 471] width 42 height 42
click at [478, 389] on div "Your connection is good enough to proceed but could be better!" at bounding box center [519, 381] width 434 height 18
click at [489, 406] on div "Try moving closer to your internet source" at bounding box center [519, 399] width 434 height 18
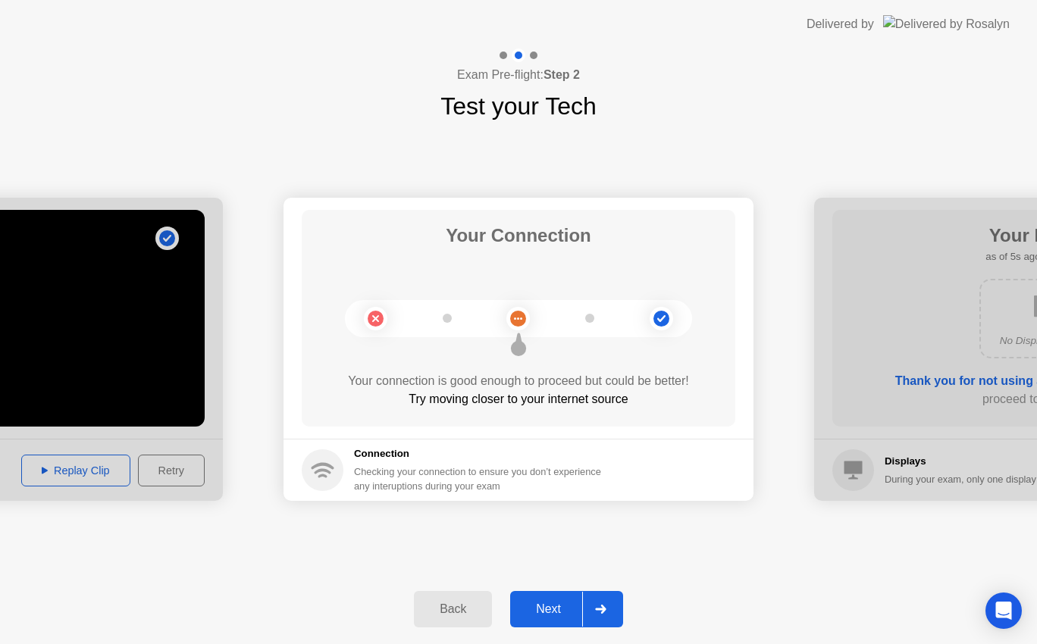
click at [521, 390] on div "Your connection is good enough to proceed but could be better!" at bounding box center [519, 381] width 434 height 18
click at [689, 531] on div "**********" at bounding box center [518, 349] width 1037 height 450
click at [609, 606] on div at bounding box center [600, 609] width 36 height 35
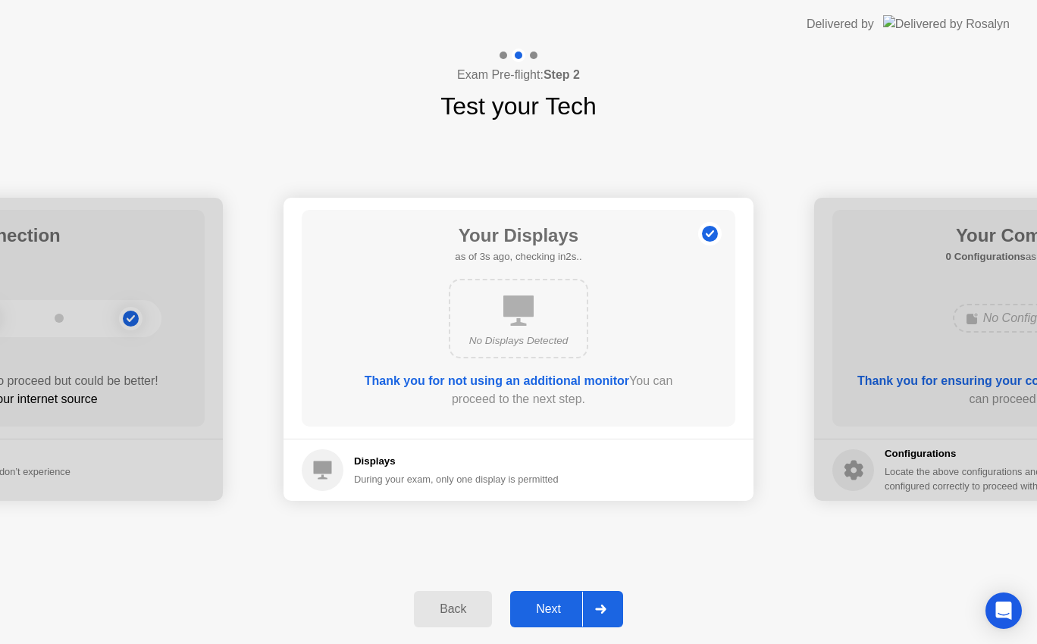
click at [610, 611] on div at bounding box center [600, 609] width 36 height 35
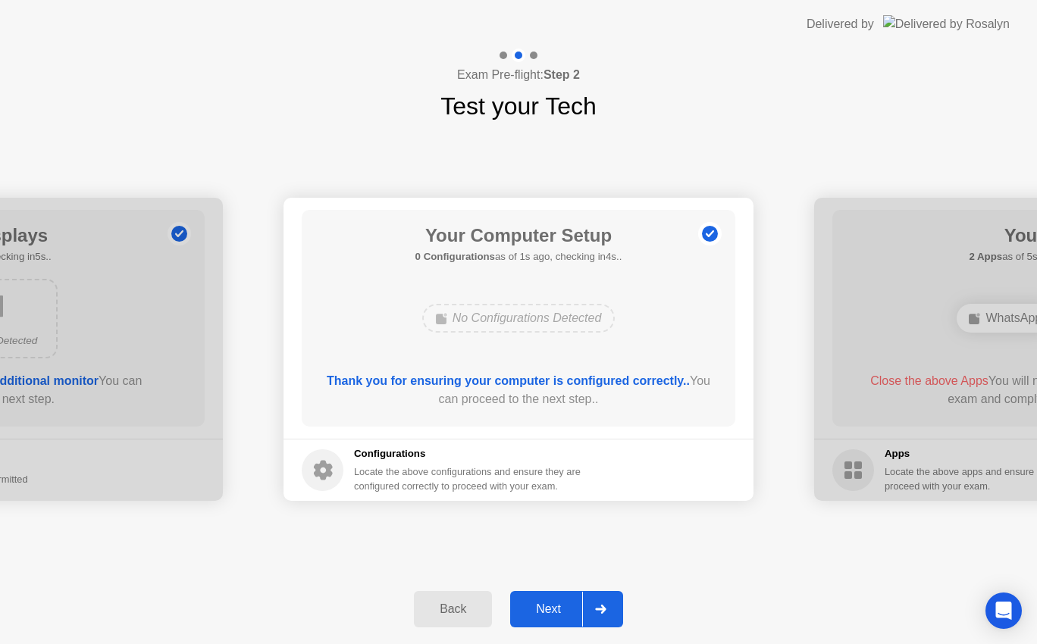
click at [604, 607] on icon at bounding box center [600, 609] width 11 height 9
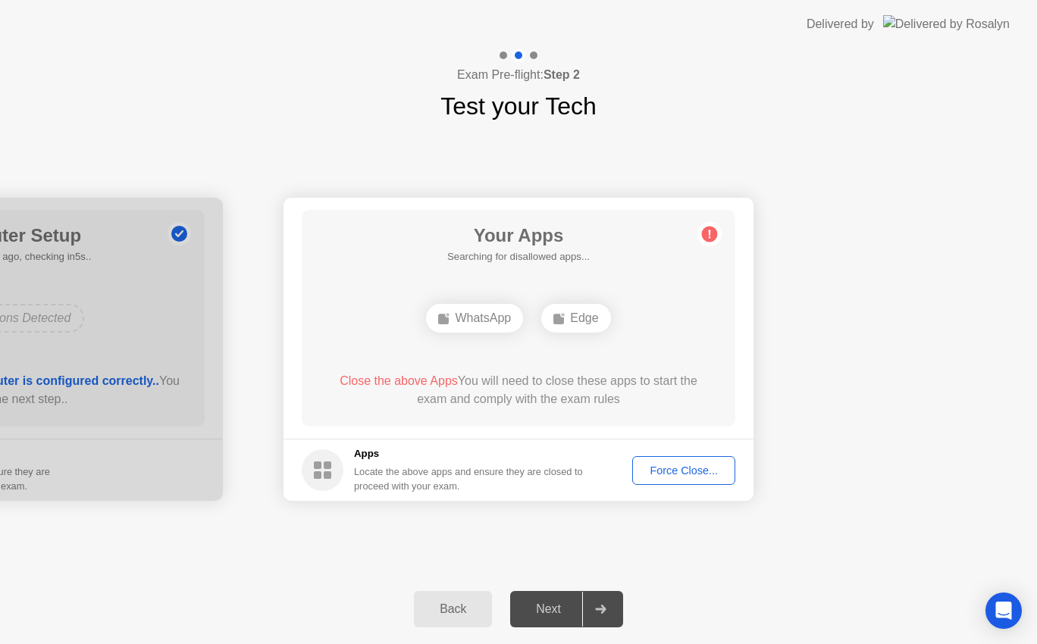
click at [688, 456] on button "Force Close..." at bounding box center [683, 470] width 103 height 29
click at [689, 466] on div "Force Close..." at bounding box center [684, 471] width 93 height 12
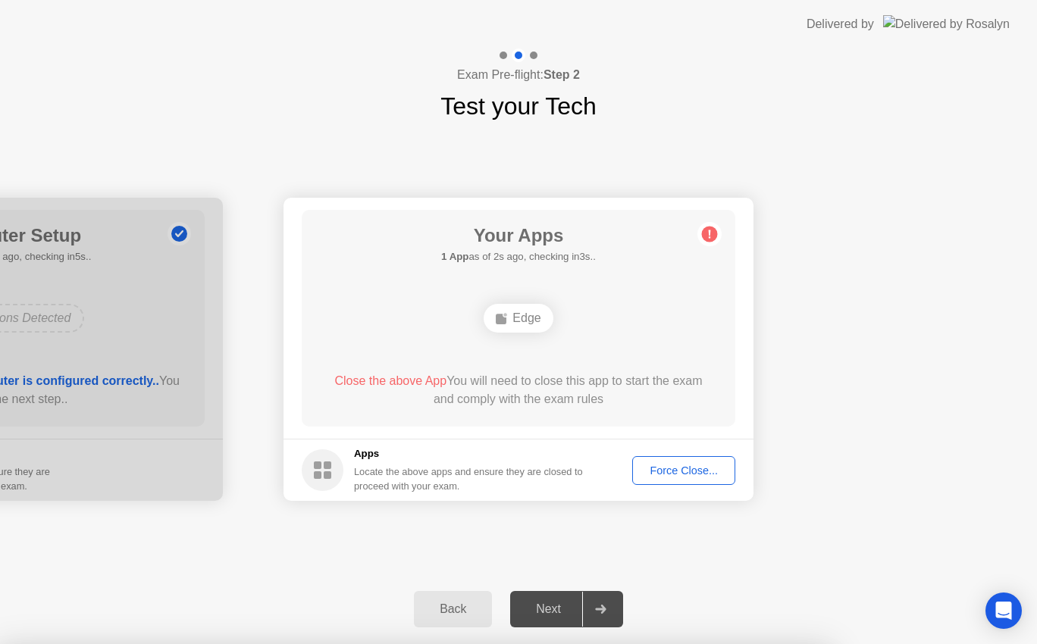
click at [696, 473] on div "Force Close..." at bounding box center [684, 471] width 93 height 12
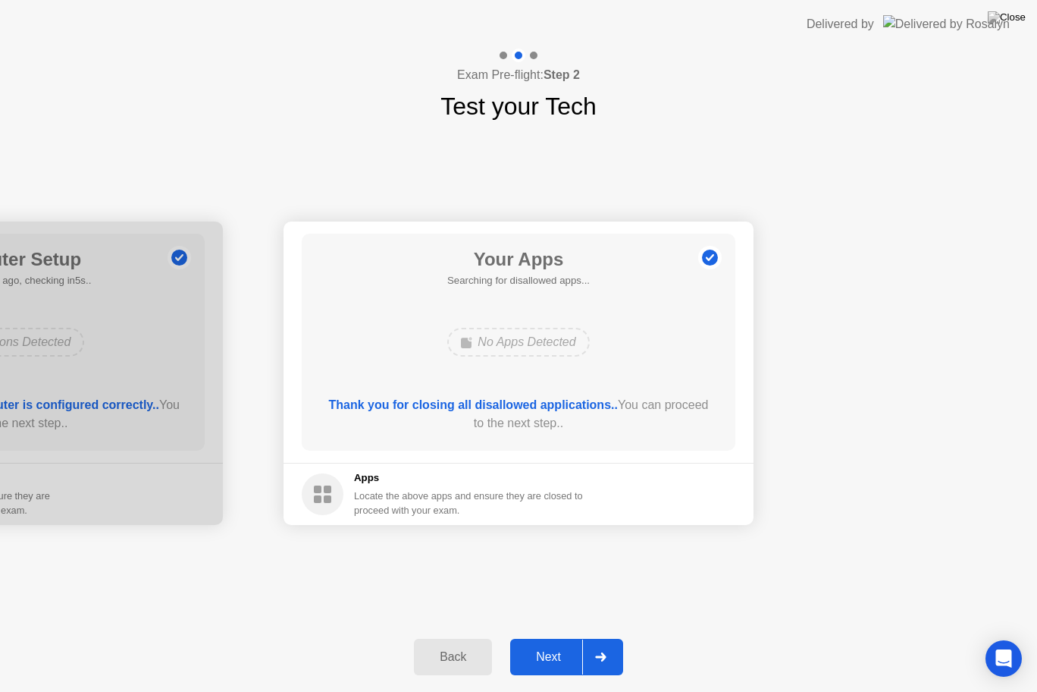
click at [613, 644] on div at bounding box center [600, 656] width 36 height 35
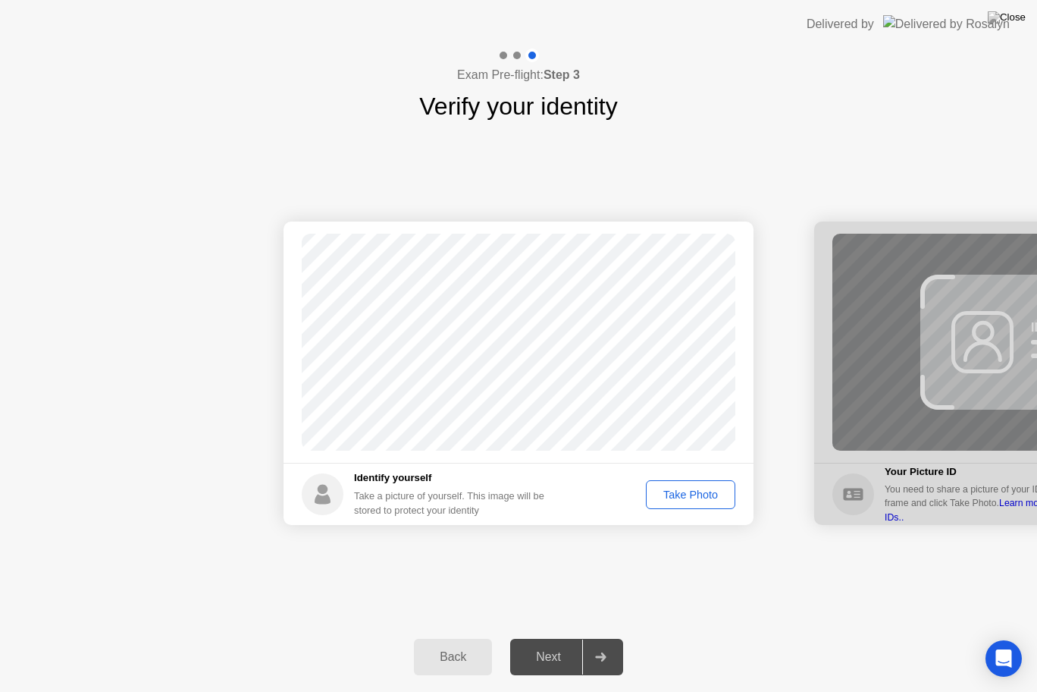
click at [713, 484] on button "Take Photo" at bounding box center [690, 494] width 89 height 29
click at [609, 644] on div at bounding box center [600, 656] width 36 height 35
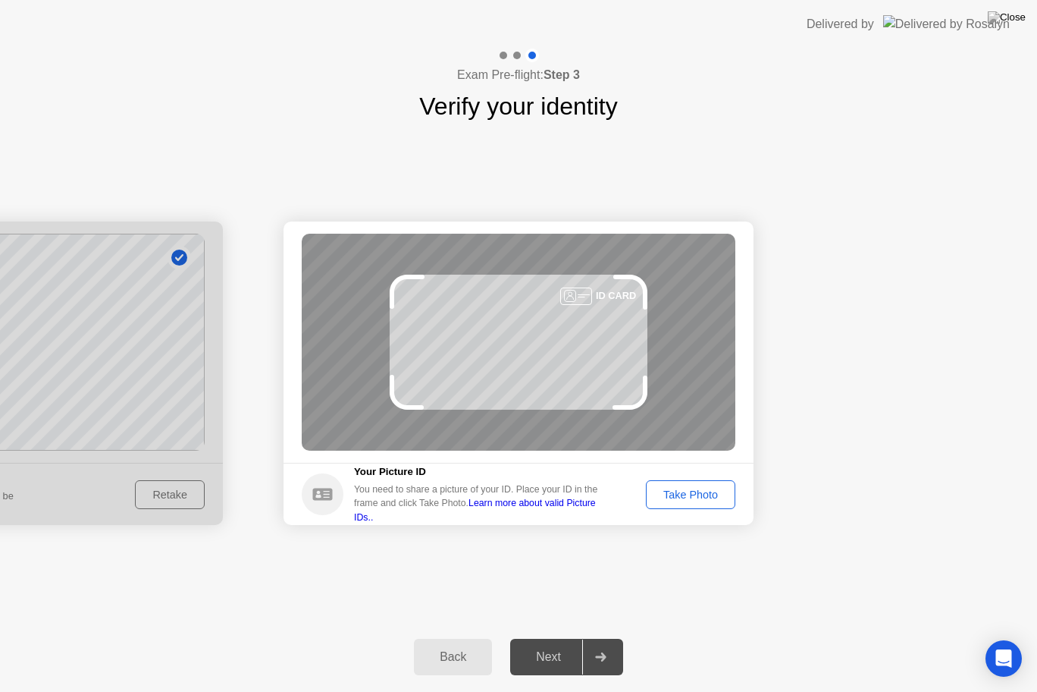
click at [563, 345] on div "ID CARD" at bounding box center [519, 342] width 434 height 217
click at [513, 340] on div "ID CARD" at bounding box center [519, 342] width 434 height 217
click at [575, 355] on div "ID CARD" at bounding box center [519, 342] width 434 height 217
click at [709, 483] on button "Take Photo" at bounding box center [690, 494] width 89 height 29
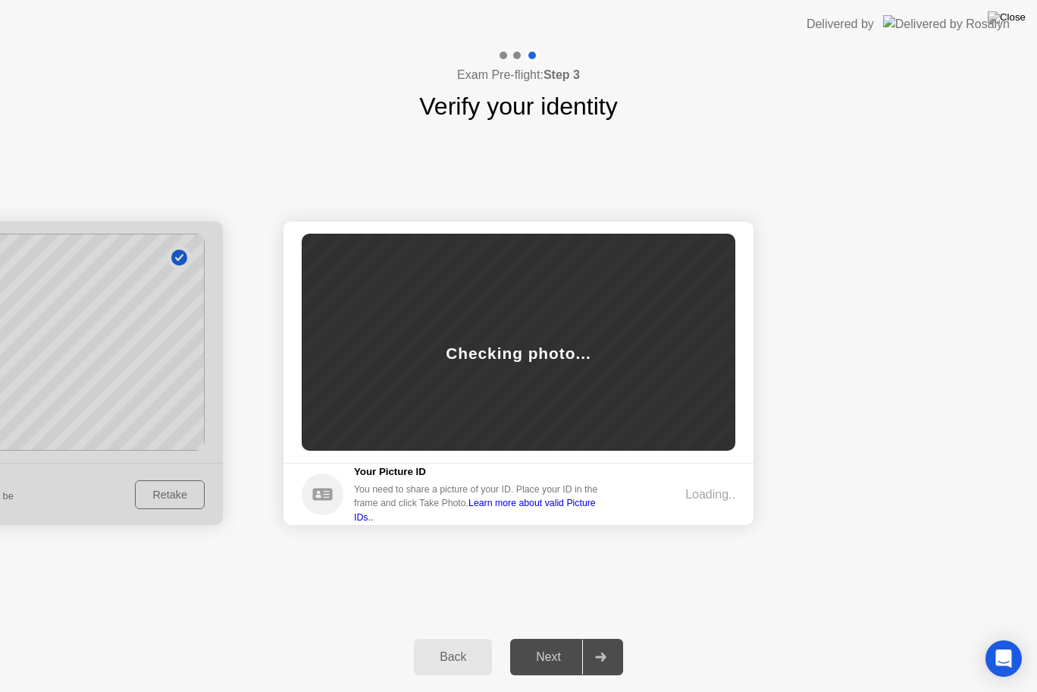
click at [454, 644] on div "Back" at bounding box center [453, 657] width 69 height 14
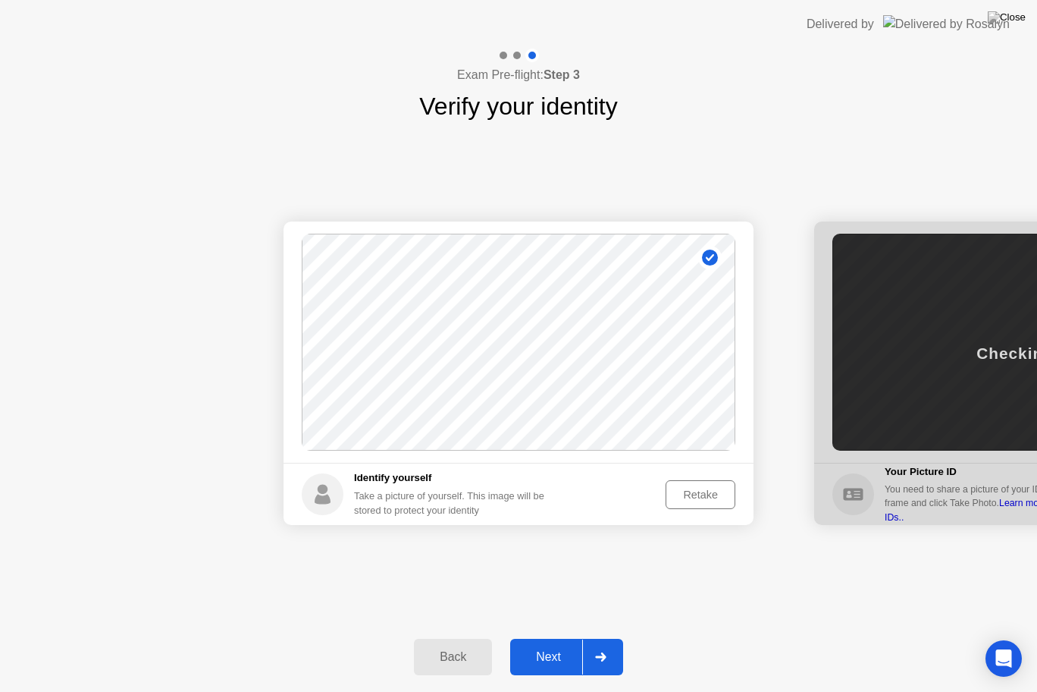
click at [702, 496] on div "Retake" at bounding box center [700, 494] width 59 height 12
click at [695, 483] on button "Take Photo" at bounding box center [690, 494] width 89 height 29
click at [601, 644] on icon at bounding box center [600, 656] width 11 height 9
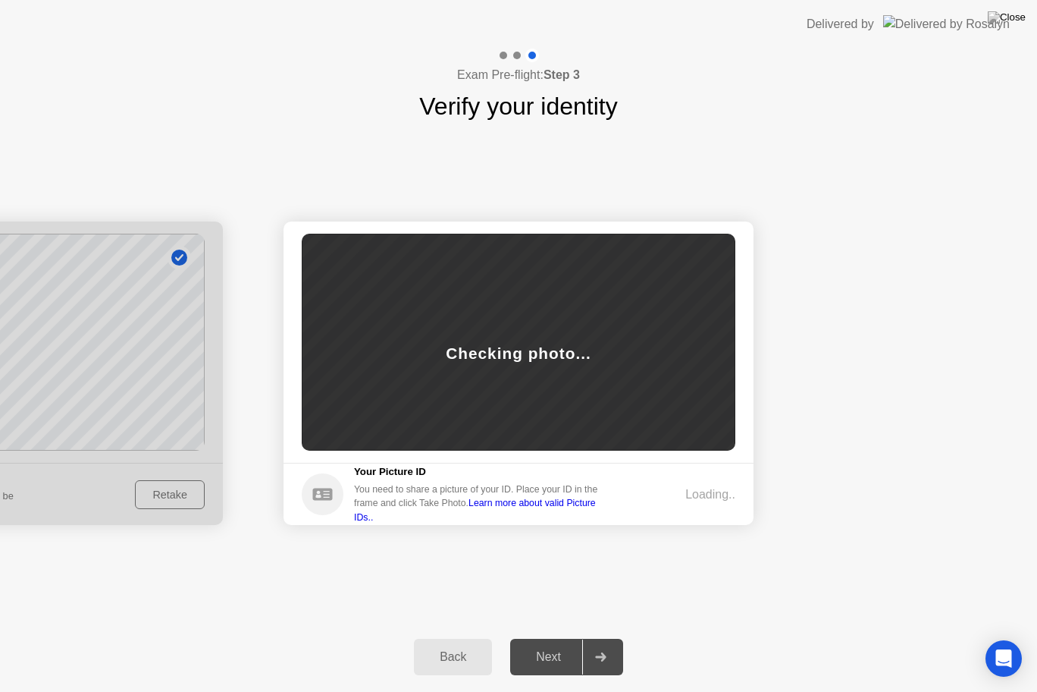
click at [430, 644] on div "Back" at bounding box center [453, 657] width 69 height 14
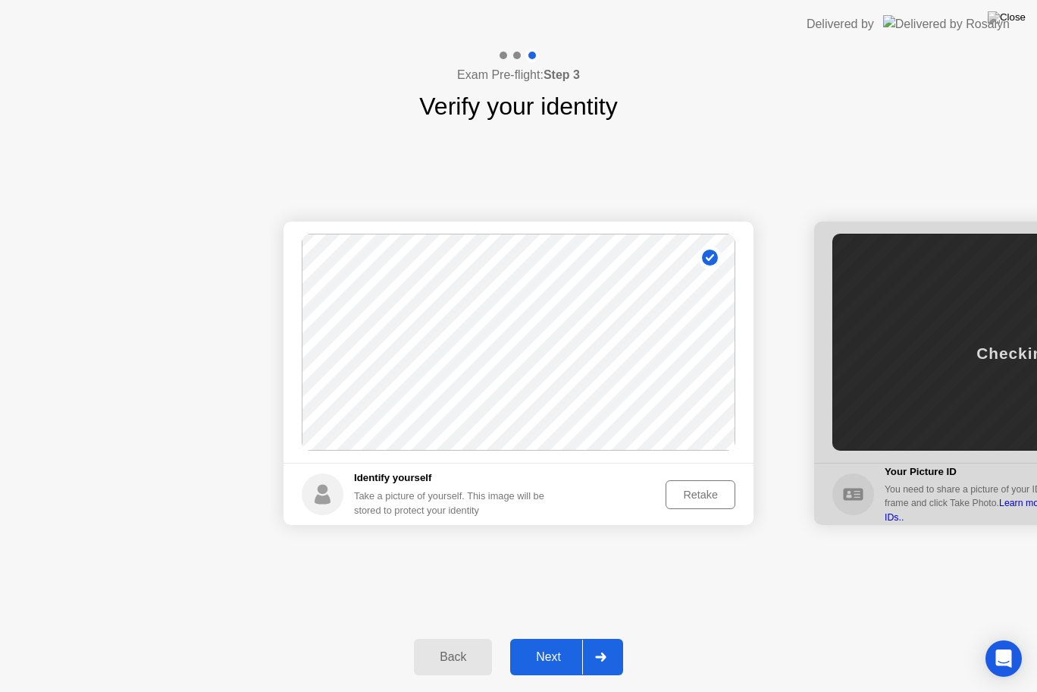
click at [569, 644] on div "Next" at bounding box center [548, 657] width 67 height 14
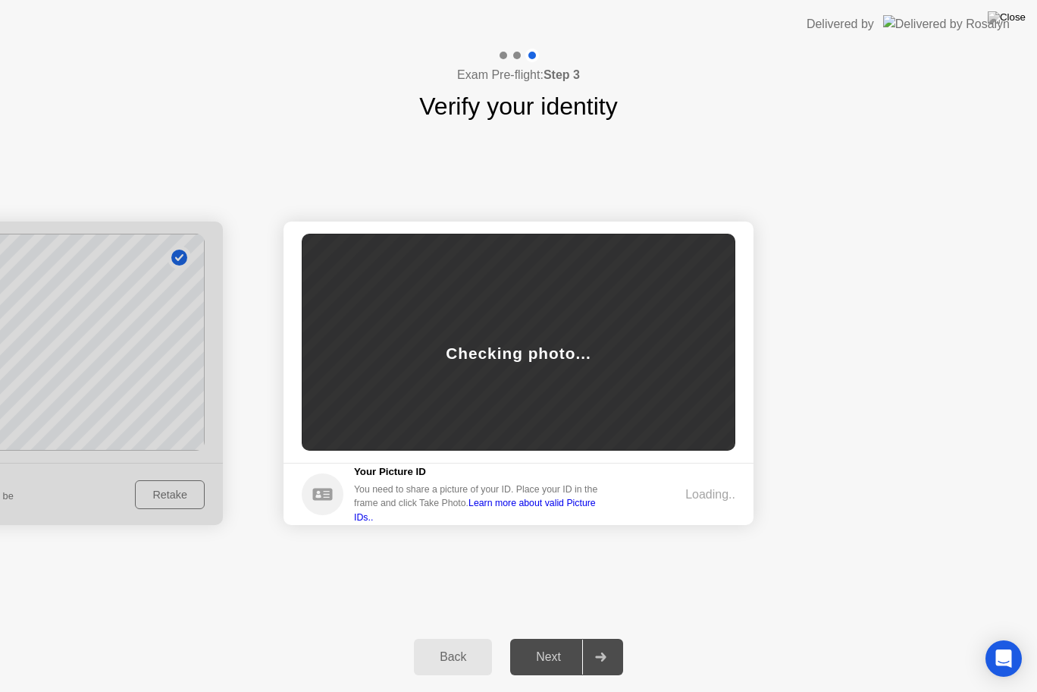
click at [700, 492] on div "Loading.." at bounding box center [710, 494] width 50 height 18
click at [717, 480] on footer "Your Picture ID You need to share a picture of your ID. Place your ID in the fr…" at bounding box center [519, 494] width 470 height 62
click at [713, 478] on footer "Your Picture ID You need to share a picture of your ID. Place your ID in the fr…" at bounding box center [519, 494] width 470 height 62
click at [649, 290] on div "Checking photo..." at bounding box center [519, 342] width 434 height 217
click at [609, 342] on div "Checking photo..." at bounding box center [519, 342] width 434 height 217
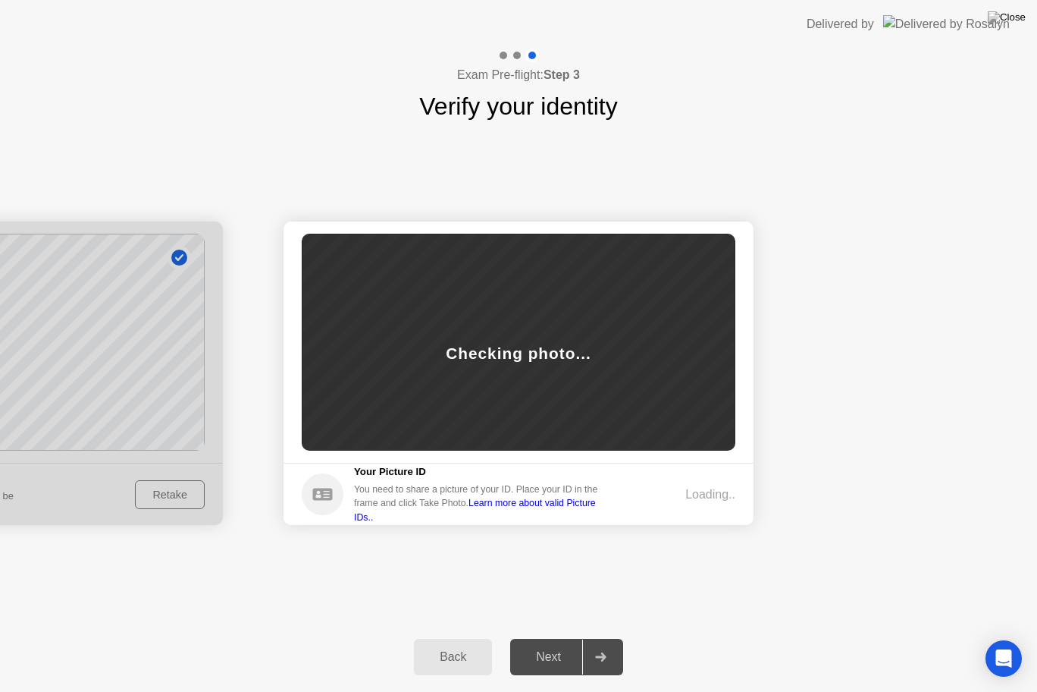
click at [546, 349] on div "Checking photo..." at bounding box center [518, 353] width 145 height 24
click at [510, 353] on div "Checking photo..." at bounding box center [518, 353] width 145 height 24
click at [998, 644] on icon "Open Intercom Messenger" at bounding box center [1003, 658] width 17 height 20
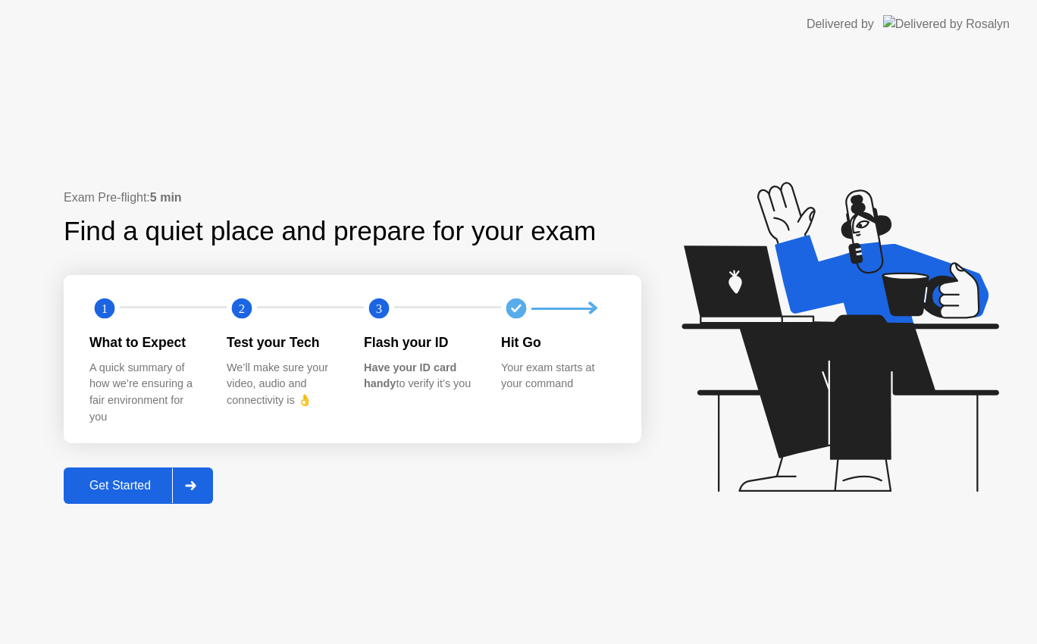
click at [185, 496] on div at bounding box center [190, 486] width 36 height 35
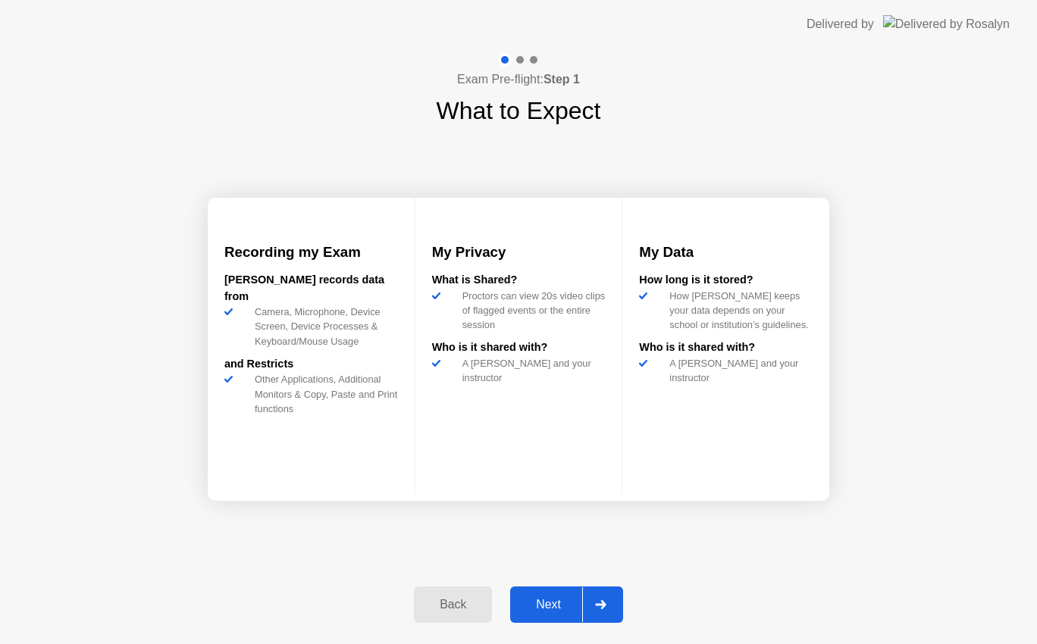
click at [619, 619] on div at bounding box center [600, 605] width 36 height 35
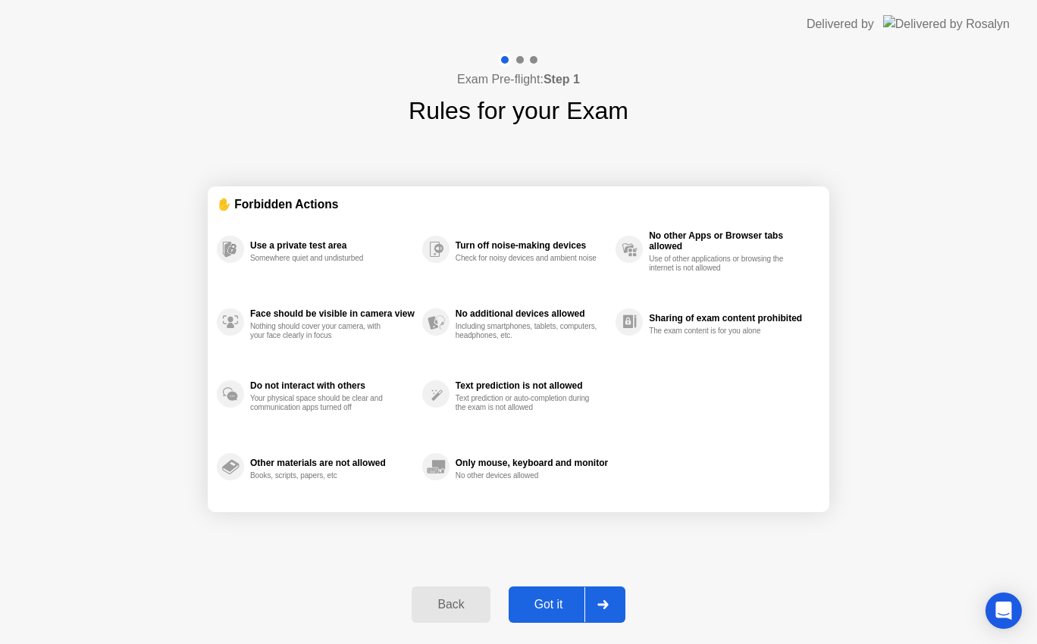
click at [604, 602] on icon at bounding box center [602, 605] width 11 height 9
select select "Available cameras"
select select "Available speakers"
select select "Available microphones"
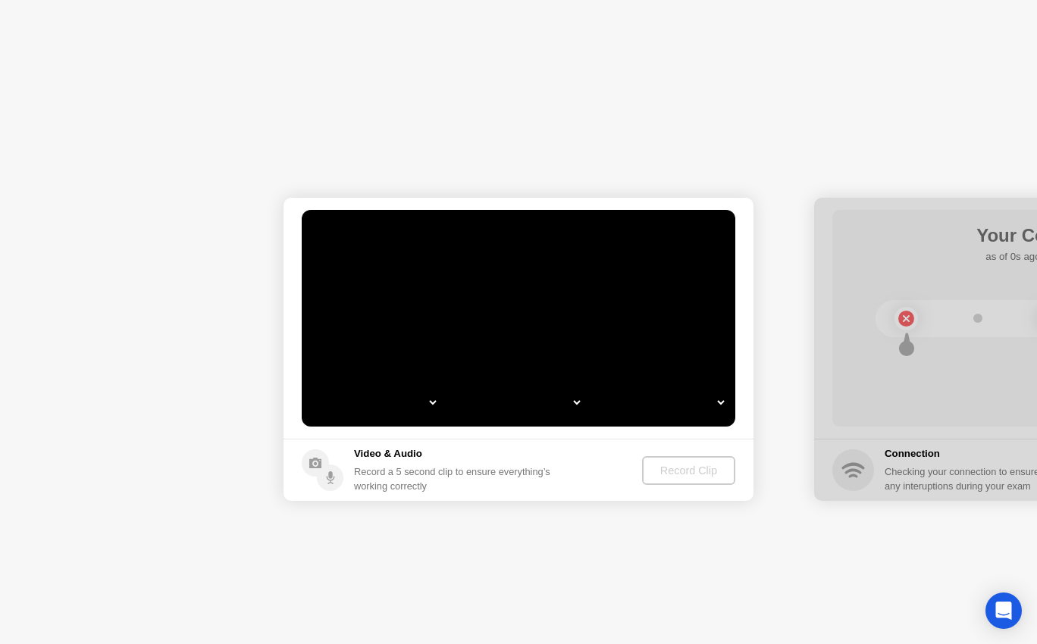
select select "**********"
select select "*******"
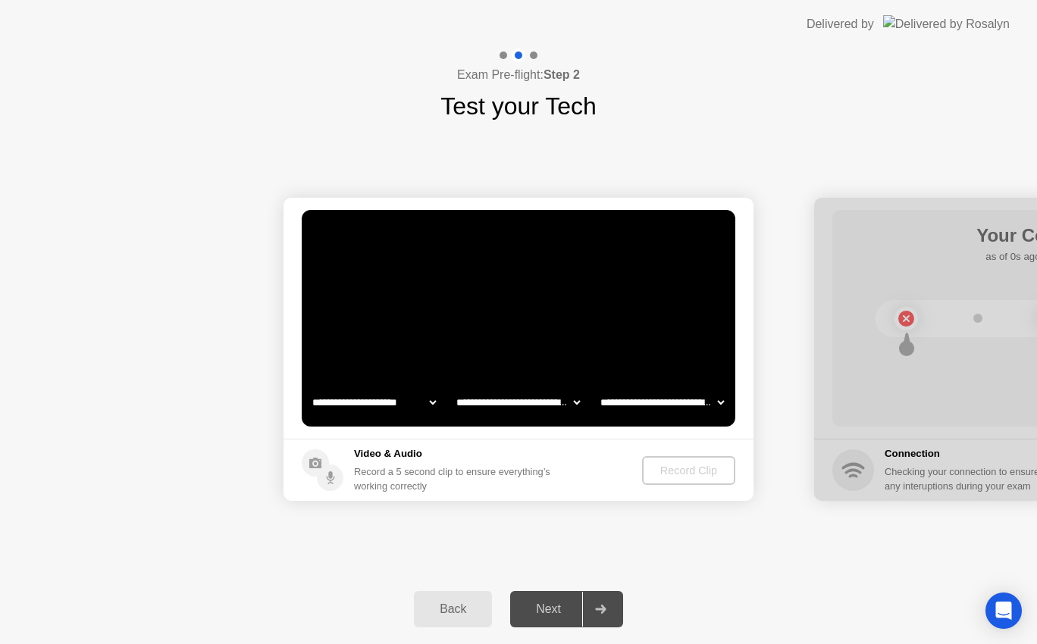
click at [459, 613] on div "Back" at bounding box center [453, 610] width 69 height 14
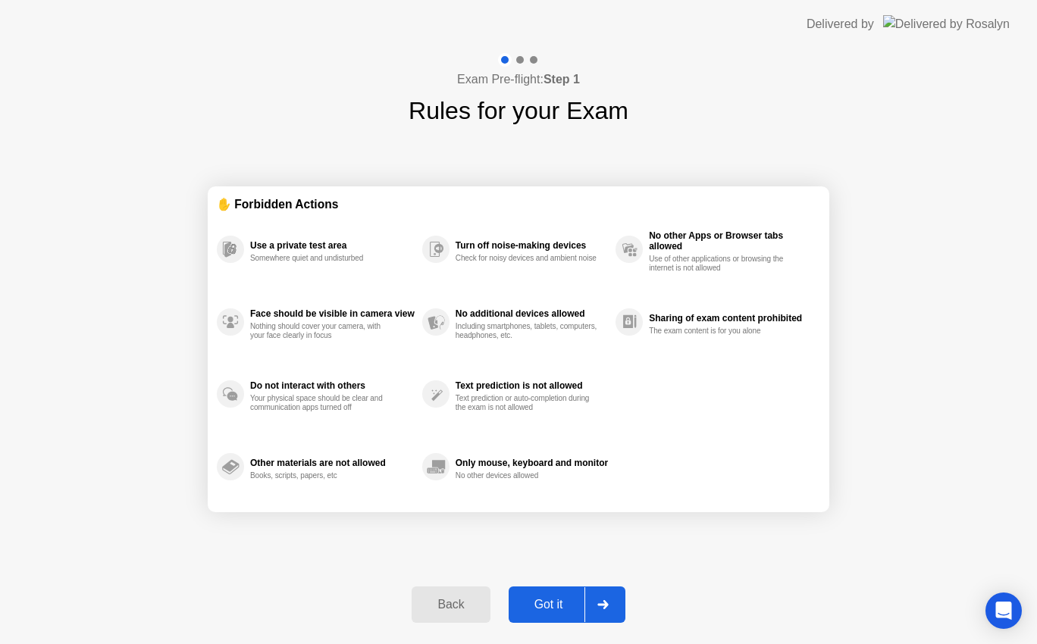
click at [604, 605] on icon at bounding box center [602, 605] width 11 height 9
select select "**********"
select select "*******"
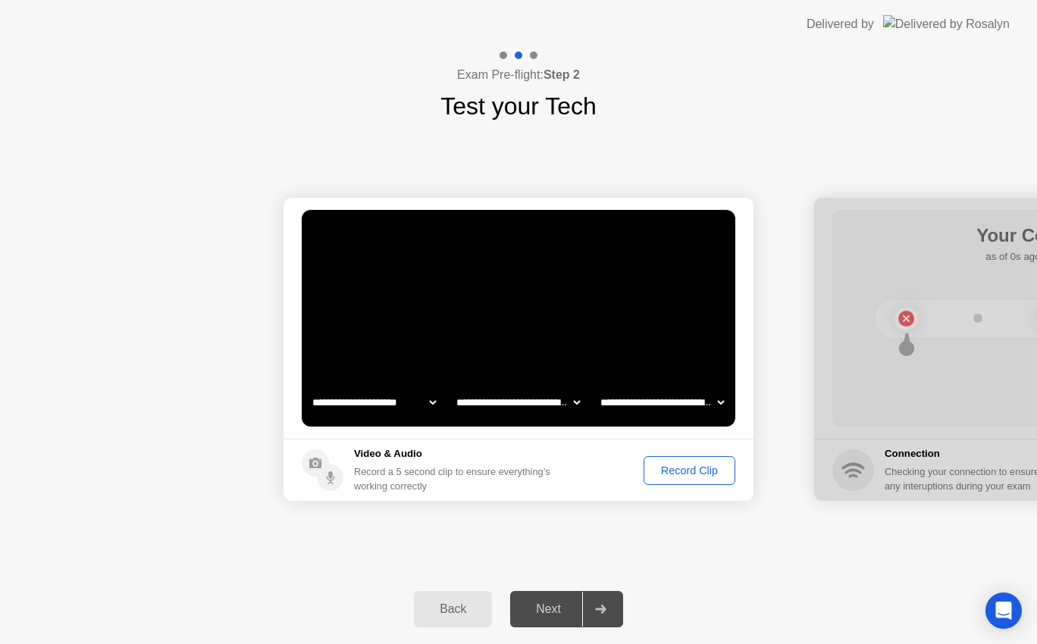
click at [699, 465] on div "Record Clip" at bounding box center [689, 471] width 81 height 12
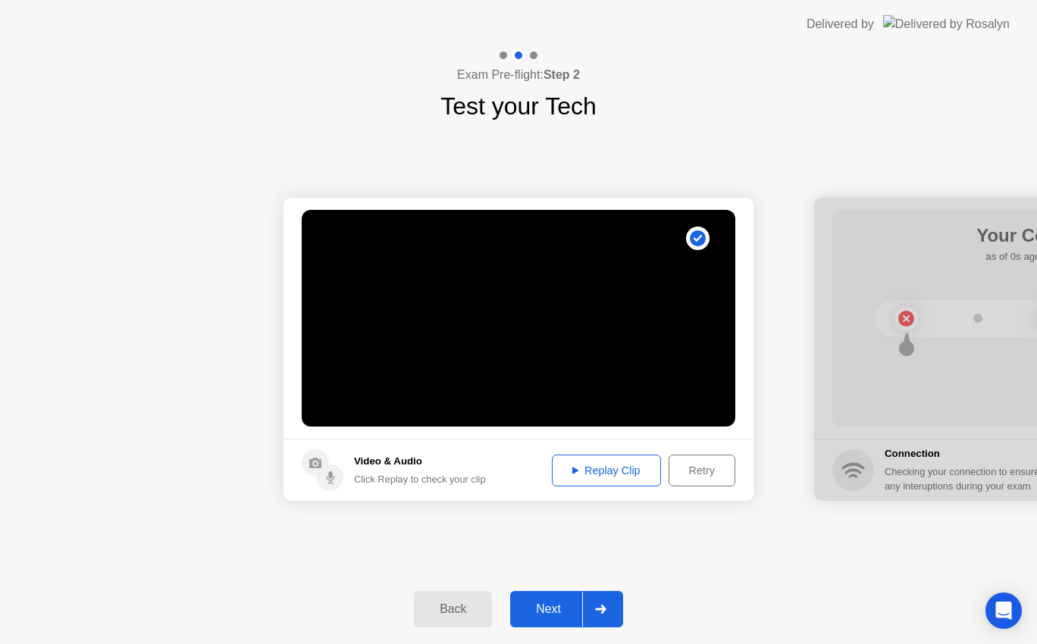
click at [610, 471] on div "Replay Clip" at bounding box center [606, 471] width 99 height 12
click at [608, 613] on div at bounding box center [600, 609] width 36 height 35
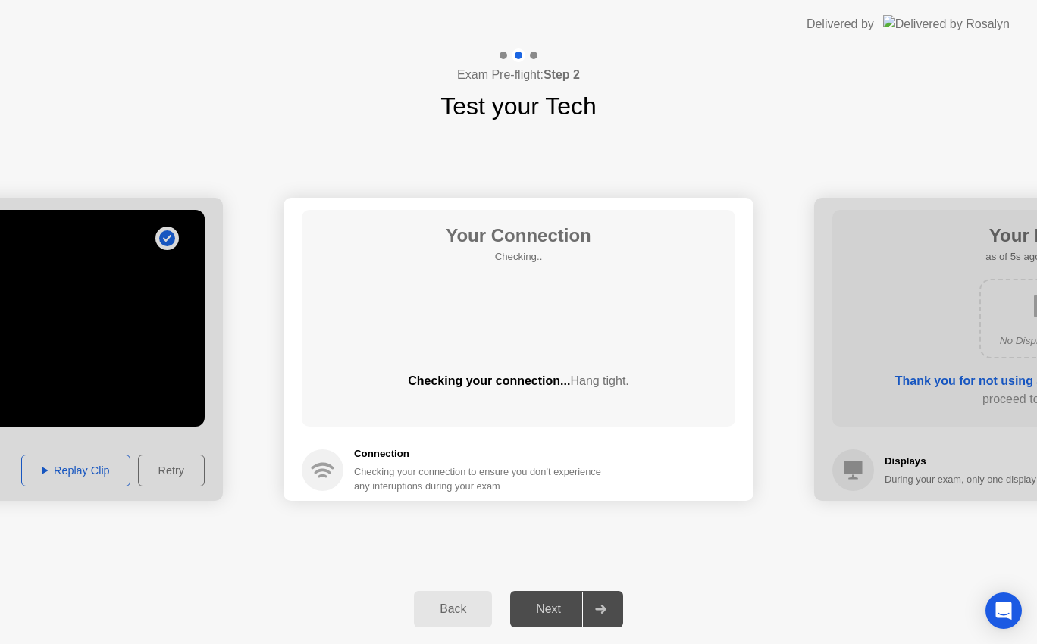
click at [856, 642] on div "Back Next" at bounding box center [518, 610] width 1037 height 70
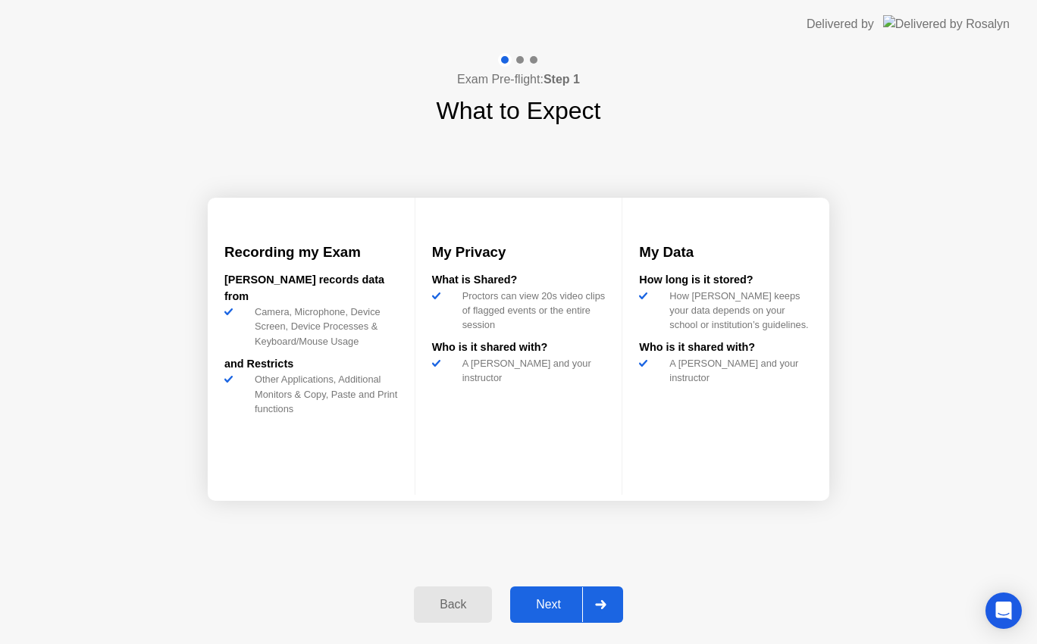
click at [616, 599] on div at bounding box center [600, 605] width 36 height 35
select select "Available cameras"
select select "Available speakers"
select select "Available microphones"
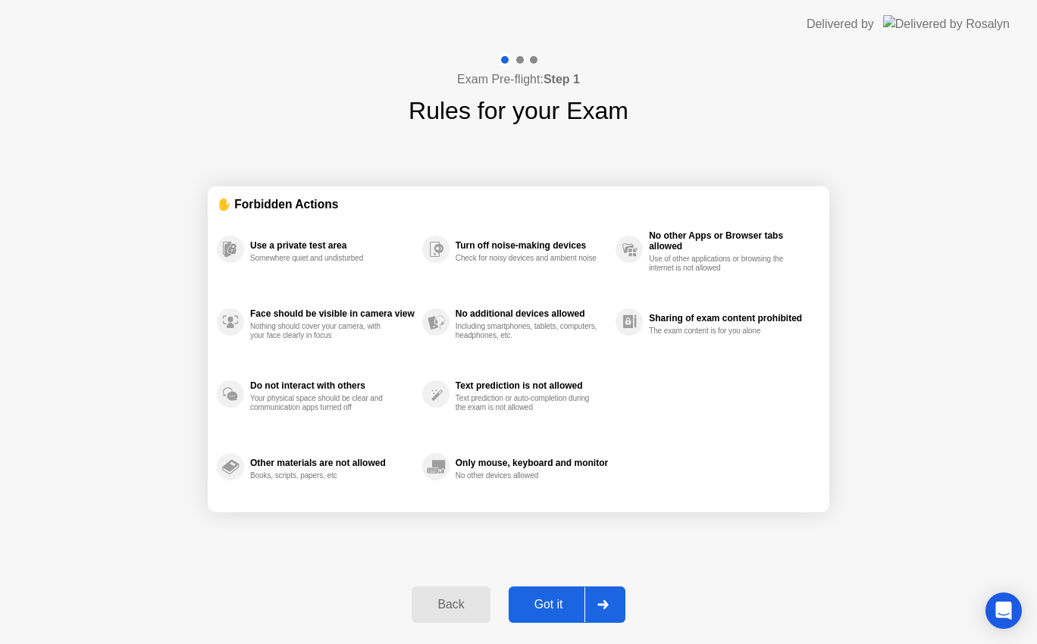
select select "**********"
select select "*******"
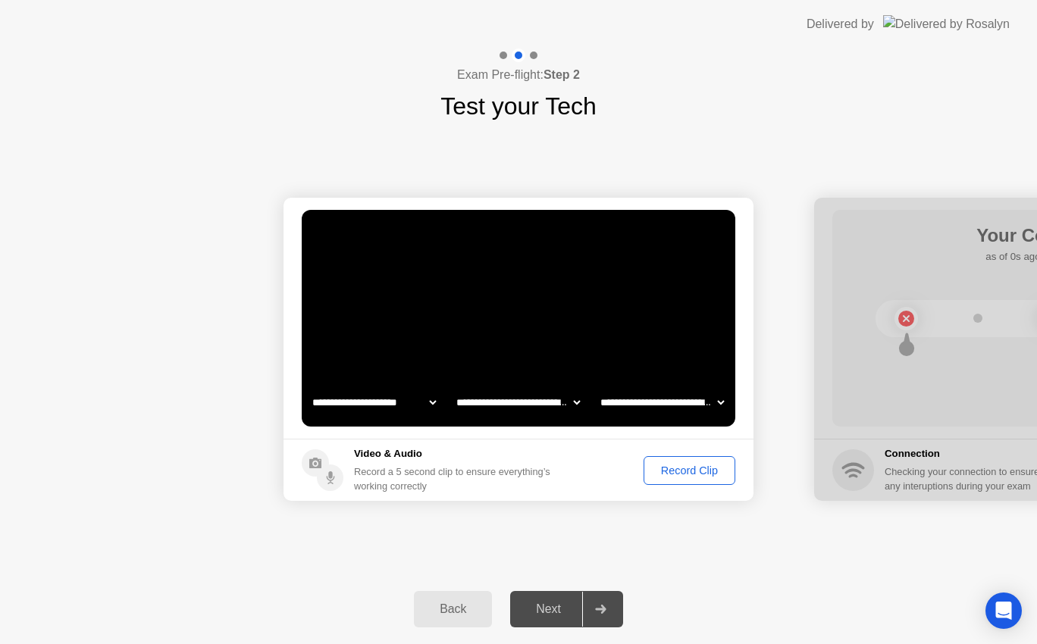
click at [674, 475] on div "Record Clip" at bounding box center [689, 471] width 81 height 12
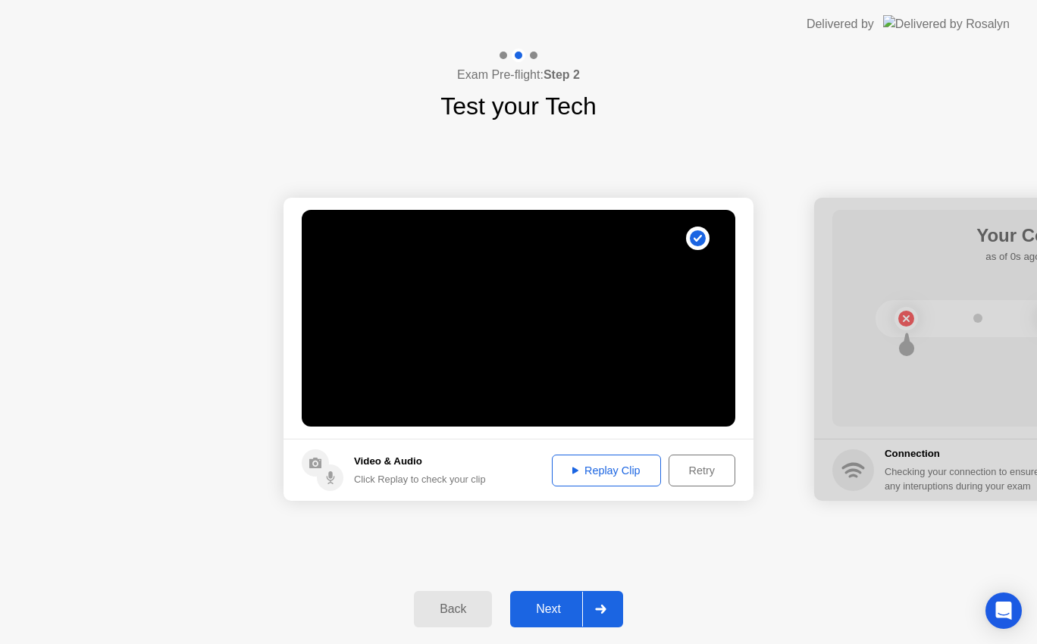
click at [584, 472] on div "Replay Clip" at bounding box center [606, 471] width 99 height 12
click at [593, 604] on div at bounding box center [600, 609] width 36 height 35
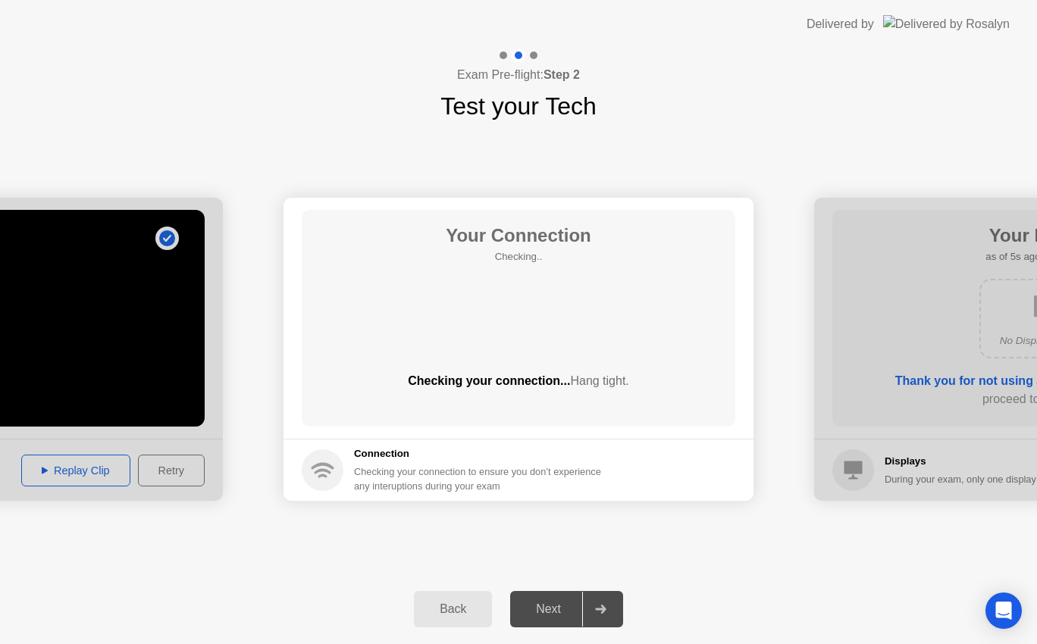
click at [621, 89] on div "Exam Pre-flight: Step 2 Test your Tech" at bounding box center [518, 87] width 1037 height 76
click at [607, 108] on div "Exam Pre-flight: Step 2 Test your Tech" at bounding box center [518, 87] width 1037 height 76
click at [602, 109] on div "Exam Pre-flight: Step 2 Test your Tech" at bounding box center [518, 87] width 1037 height 76
click at [592, 132] on div "**********" at bounding box center [518, 349] width 1037 height 450
click at [580, 173] on div "**********" at bounding box center [518, 349] width 1037 height 450
